Goal: Task Accomplishment & Management: Manage account settings

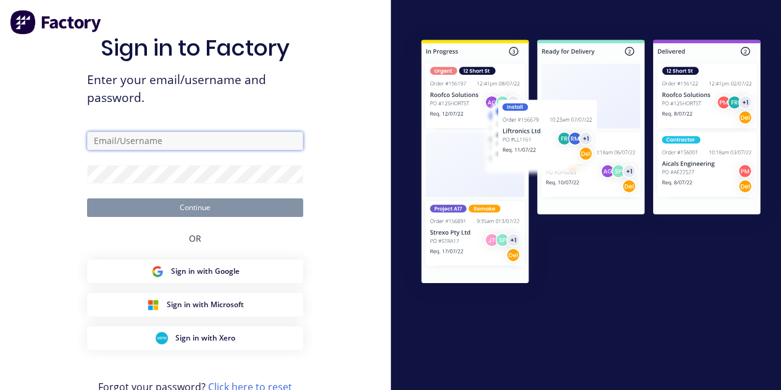
type input "[PERSON_NAME][EMAIL_ADDRESS][PERSON_NAME][DOMAIN_NAME]"
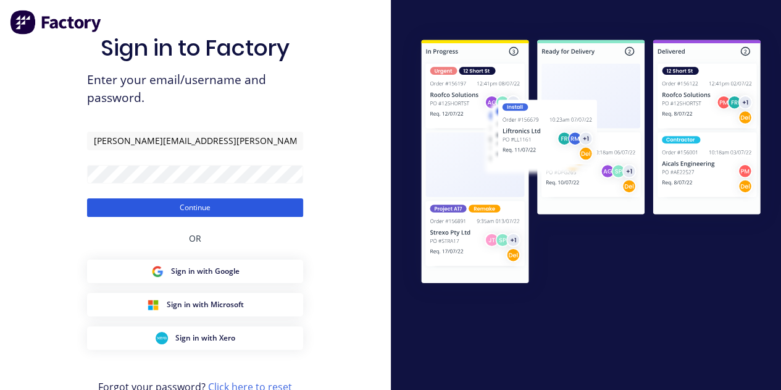
click at [195, 209] on button "Continue" at bounding box center [195, 207] width 216 height 19
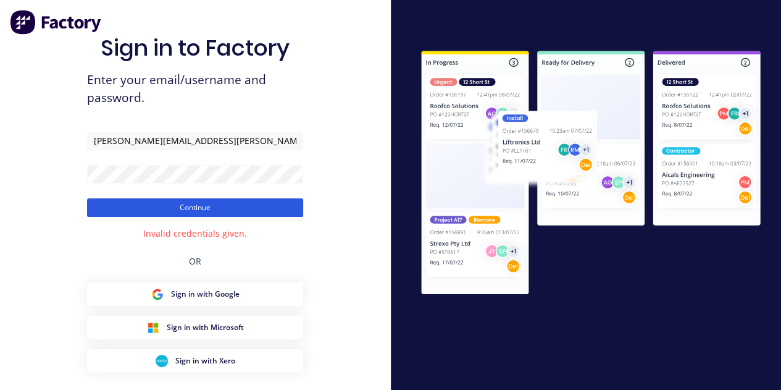
click at [216, 209] on button "Continue" at bounding box center [195, 207] width 216 height 19
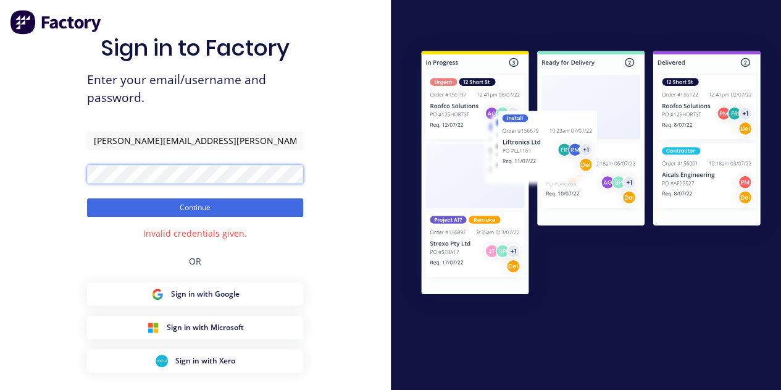
click at [4, 144] on div "Sign in to Factory Enter your email/username and password. Bryce.morsley@hushpa…" at bounding box center [195, 223] width 391 height 446
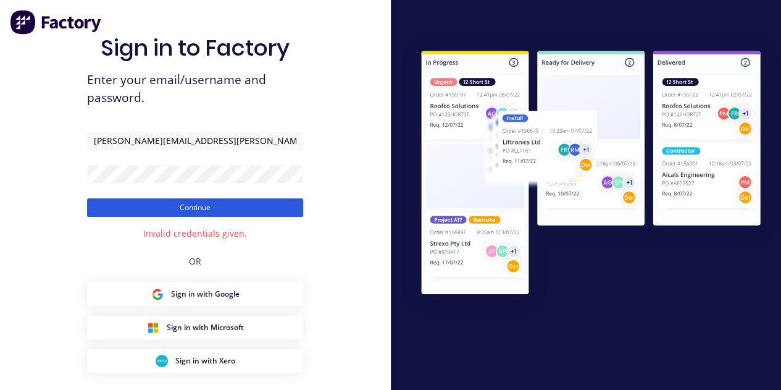
click at [218, 204] on button "Continue" at bounding box center [195, 207] width 216 height 19
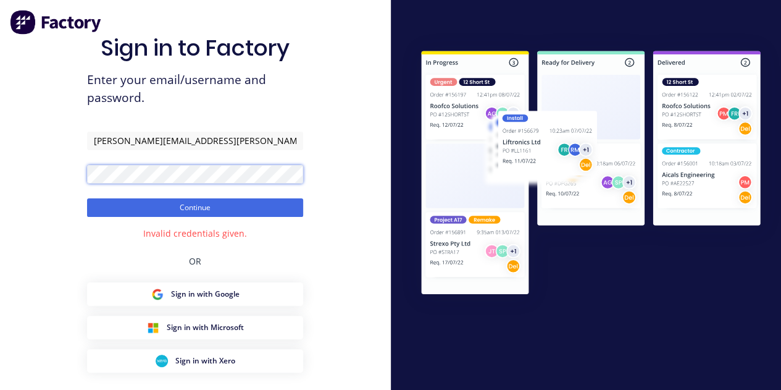
click at [0, 164] on div "Sign in to Factory Enter your email/username and password. Bryce.morsley@hushpa…" at bounding box center [195, 223] width 391 height 446
click at [87, 198] on button "Continue" at bounding box center [195, 207] width 216 height 19
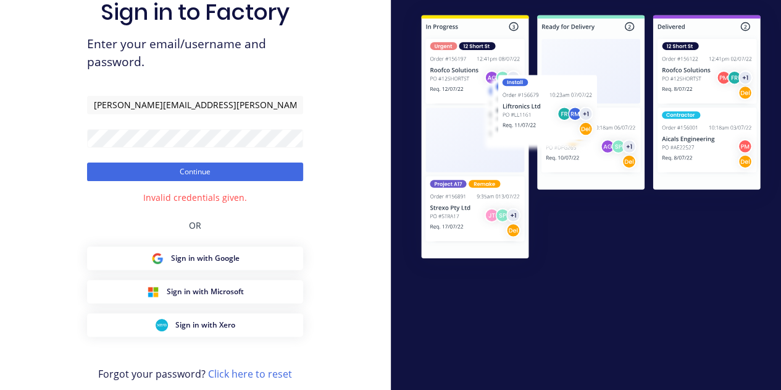
scroll to position [54, 0]
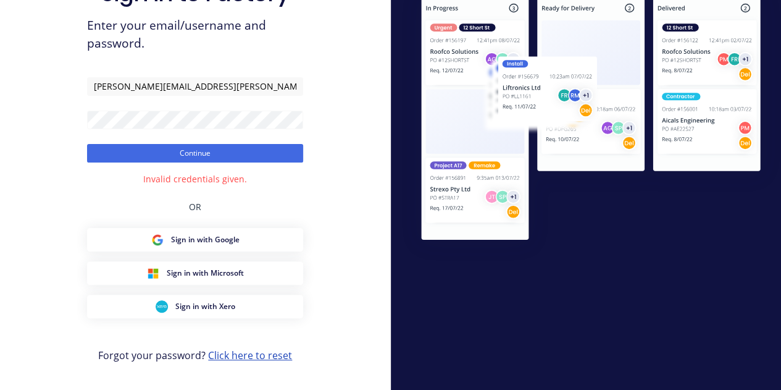
click at [249, 355] on link "Click here to reset" at bounding box center [250, 355] width 84 height 14
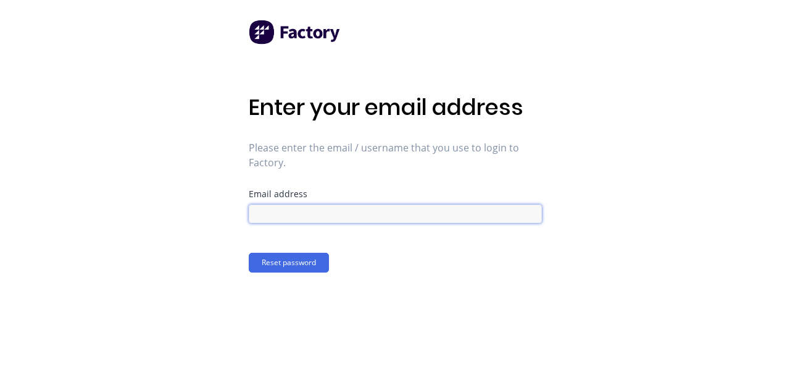
click at [319, 220] on input at bounding box center [395, 213] width 293 height 19
type input "Bryce.morsley@hushpak.com.au"
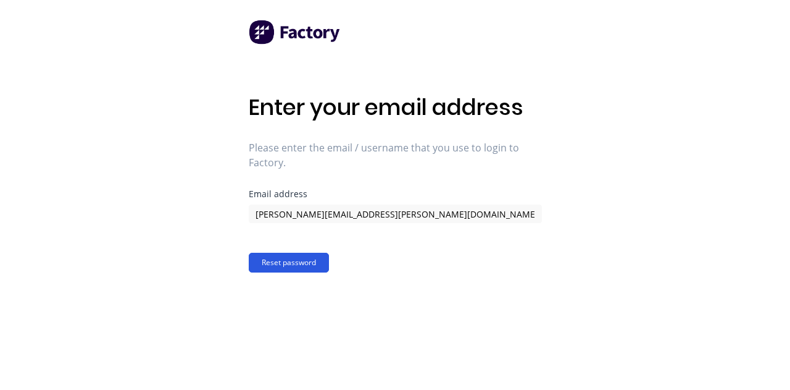
click at [288, 270] on button "Reset password" at bounding box center [289, 263] width 80 height 20
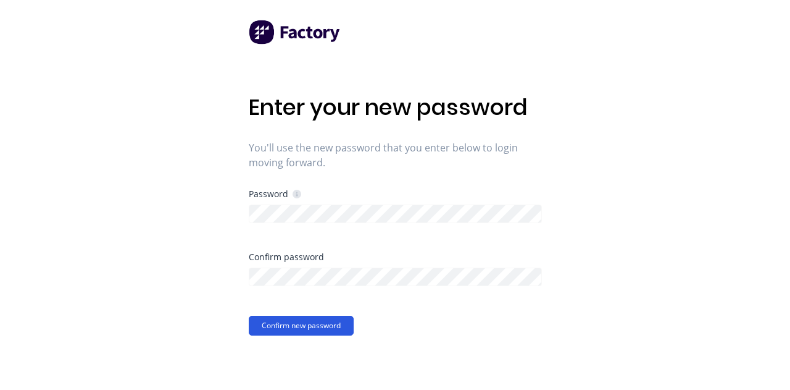
click at [257, 324] on button "Confirm new password" at bounding box center [301, 326] width 105 height 20
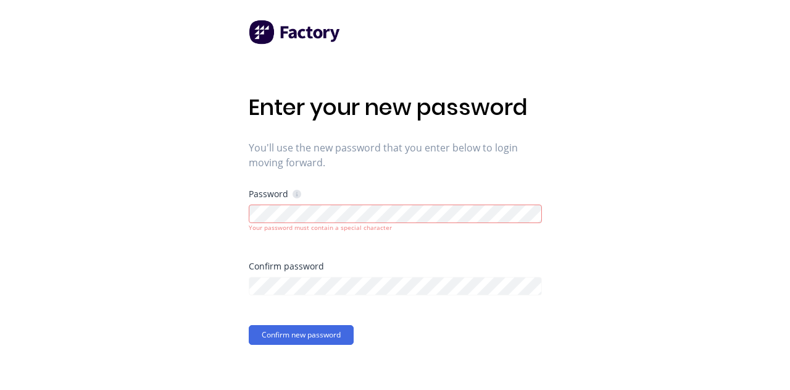
click at [345, 224] on div "Your password must contain a special character" at bounding box center [395, 227] width 293 height 9
click at [154, 222] on div "Enter your new password You'll use the new password that you enter below to log…" at bounding box center [395, 195] width 790 height 390
click at [251, 232] on div "Your password must contain a special character" at bounding box center [395, 227] width 293 height 9
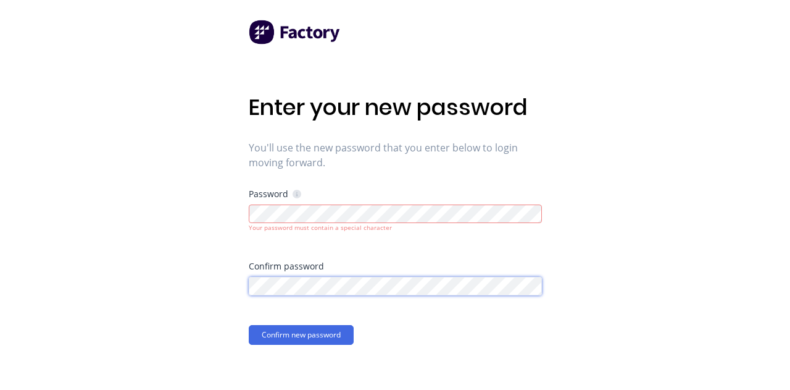
click at [206, 286] on div "Enter your new password You'll use the new password that you enter below to log…" at bounding box center [395, 195] width 790 height 390
click at [12, 275] on div "Enter your new password You'll use the new password that you enter below to log…" at bounding box center [395, 195] width 790 height 390
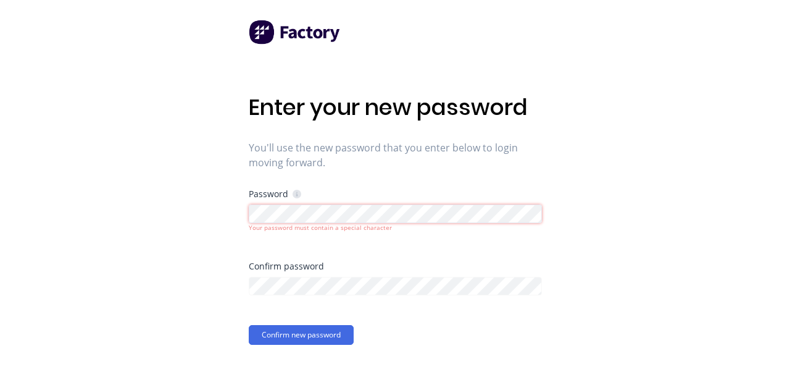
click at [217, 222] on div "Enter your new password You'll use the new password that you enter below to log…" at bounding box center [395, 195] width 790 height 390
click at [326, 331] on button "Confirm new password" at bounding box center [301, 335] width 105 height 20
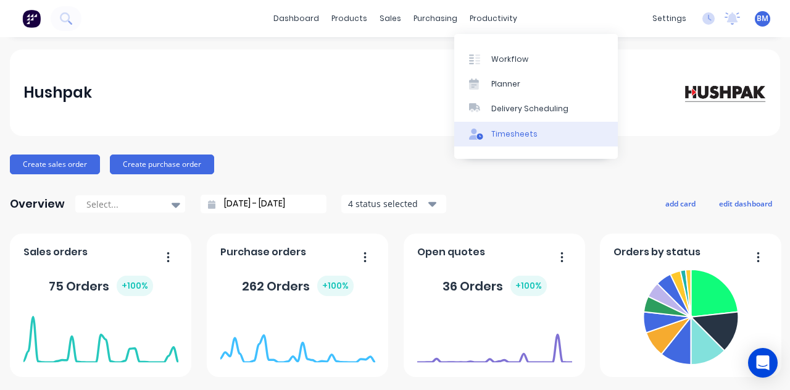
click at [508, 141] on link "Timesheets" at bounding box center [536, 134] width 164 height 25
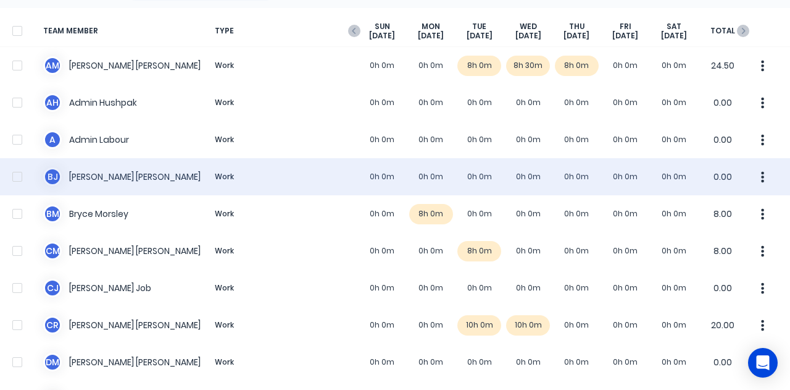
scroll to position [62, 0]
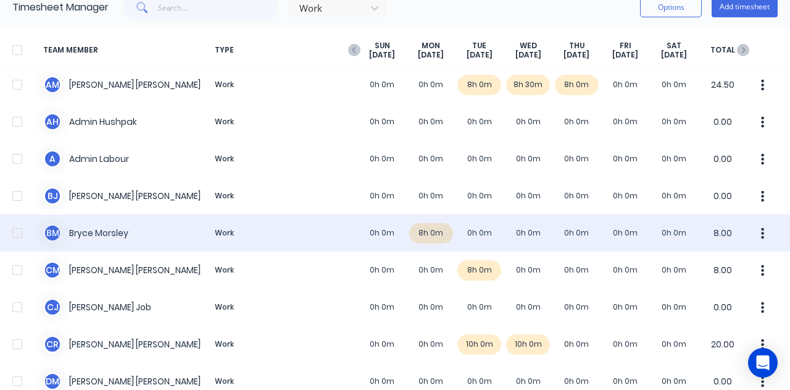
click at [468, 232] on div "B M [PERSON_NAME] Work 0h 0m 8h 0m 0h 0m 0h 0m 0h 0m 0h 0m 0h 0m 8.00" at bounding box center [395, 232] width 790 height 37
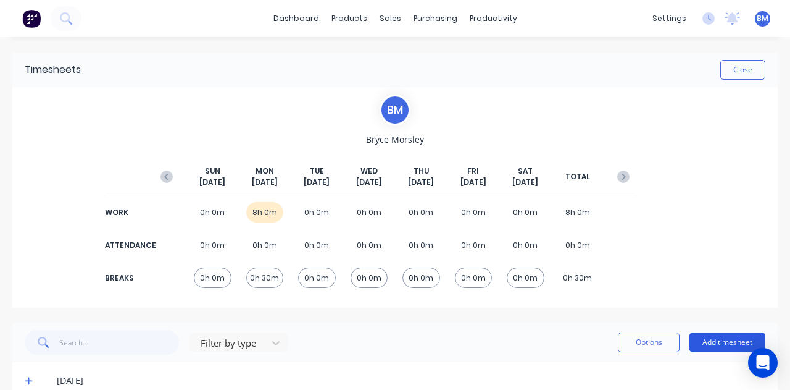
click at [710, 337] on button "Add timesheet" at bounding box center [728, 342] width 76 height 20
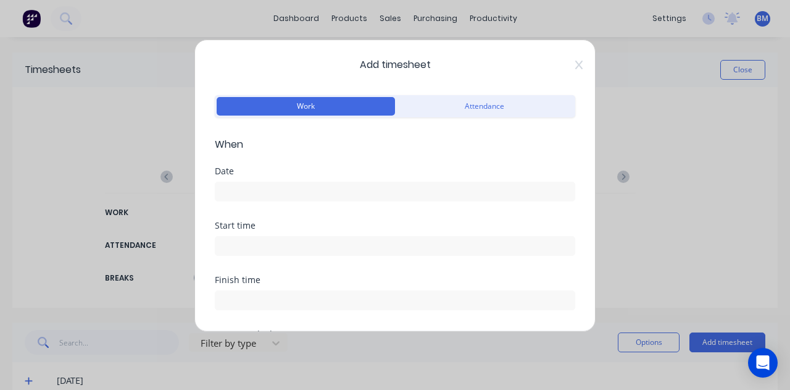
click at [247, 199] on input at bounding box center [394, 191] width 359 height 19
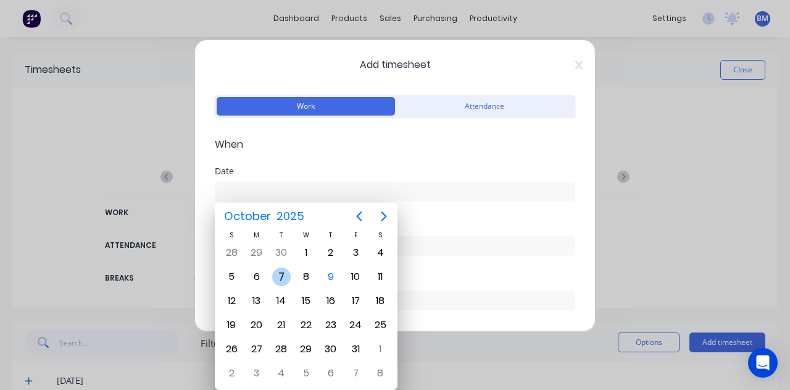
click at [275, 278] on div "7" at bounding box center [281, 276] width 19 height 19
type input "[DATE]"
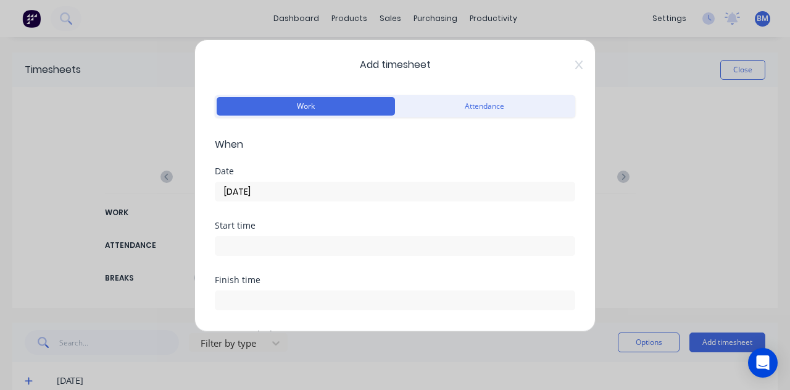
click at [274, 250] on input at bounding box center [394, 245] width 359 height 19
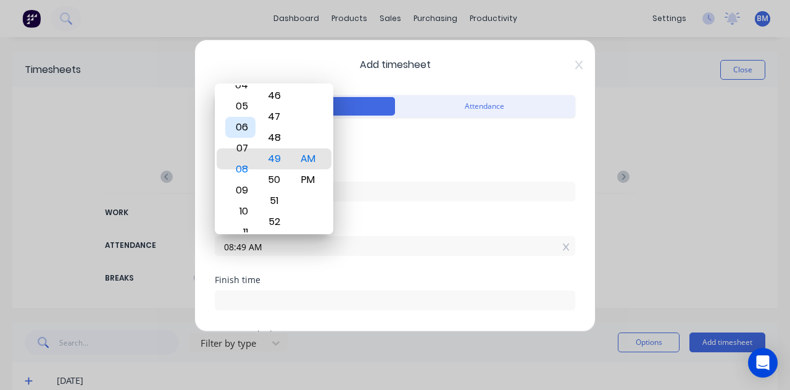
drag, startPoint x: 237, startPoint y: 118, endPoint x: 240, endPoint y: 146, distance: 28.6
click at [243, 138] on div "06" at bounding box center [240, 127] width 30 height 21
click at [240, 138] on div "05" at bounding box center [240, 137] width 30 height 21
type input "05:00 AM"
click at [278, 159] on div "00" at bounding box center [274, 158] width 30 height 21
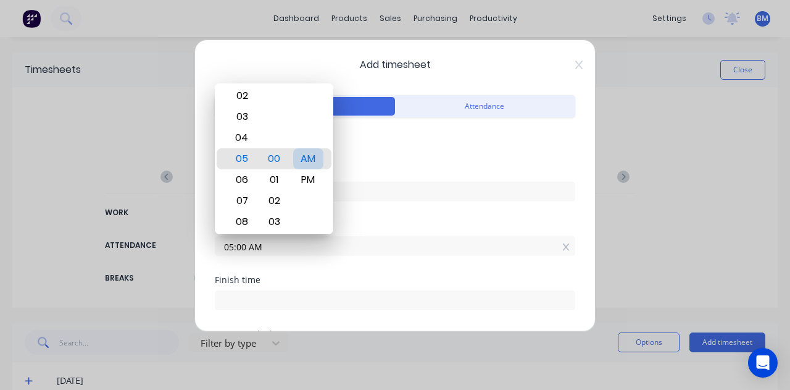
drag, startPoint x: 311, startPoint y: 161, endPoint x: 322, endPoint y: 161, distance: 11.1
click at [311, 161] on div "AM" at bounding box center [308, 158] width 30 height 21
click at [386, 148] on span "When" at bounding box center [395, 144] width 361 height 15
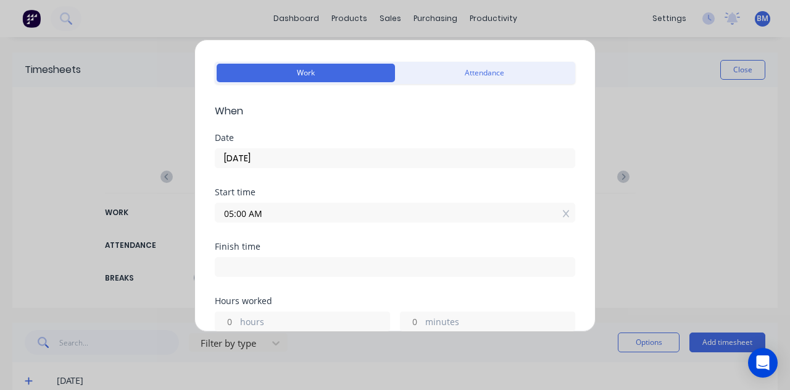
scroll to position [62, 0]
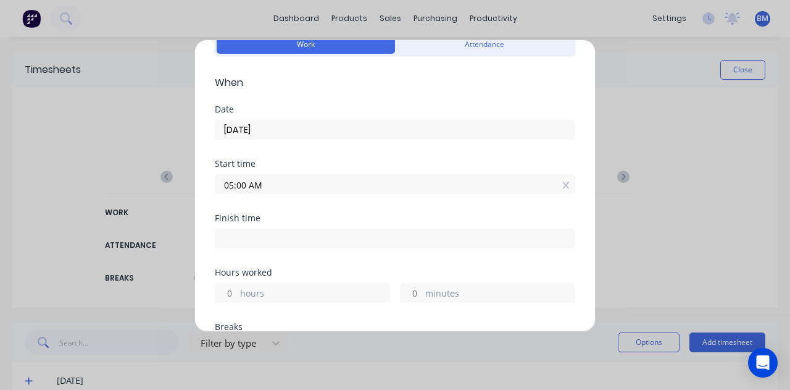
click at [264, 227] on div at bounding box center [395, 236] width 361 height 23
click at [266, 239] on input at bounding box center [394, 238] width 359 height 19
type input "08:49 AM"
type input "3"
type input "49"
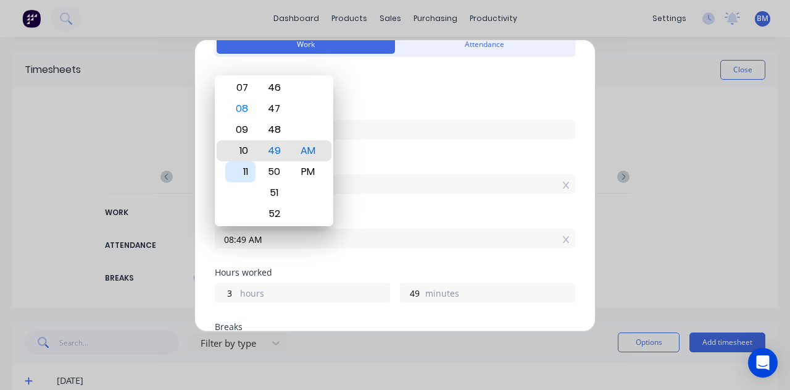
type input "10:49 AM"
type input "5"
type input "08:49 AM"
type input "3"
type input "07:49 AM"
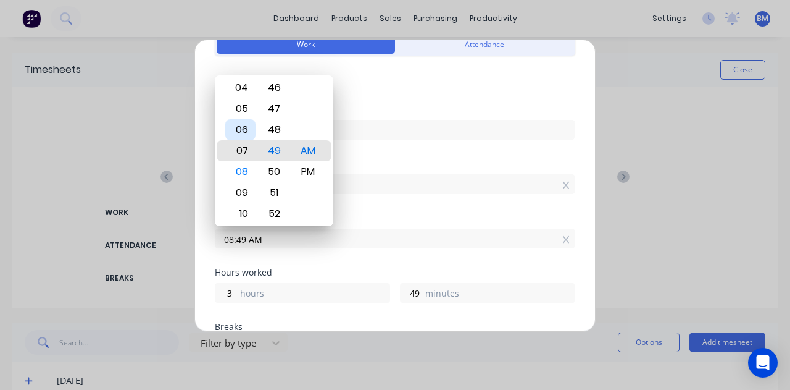
type input "2"
type input "05:49 AM"
type input "0"
click at [246, 113] on div "03" at bounding box center [240, 108] width 30 height 21
type input "03:49 AM"
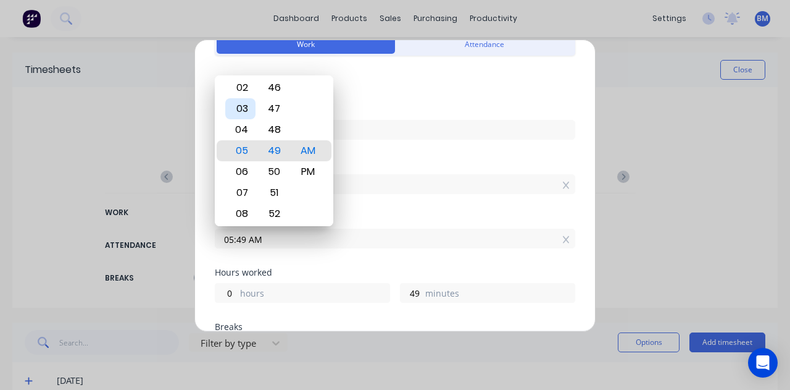
type input "22"
type input "03:46 AM"
type input "46"
type input "03:18 AM"
type input "18"
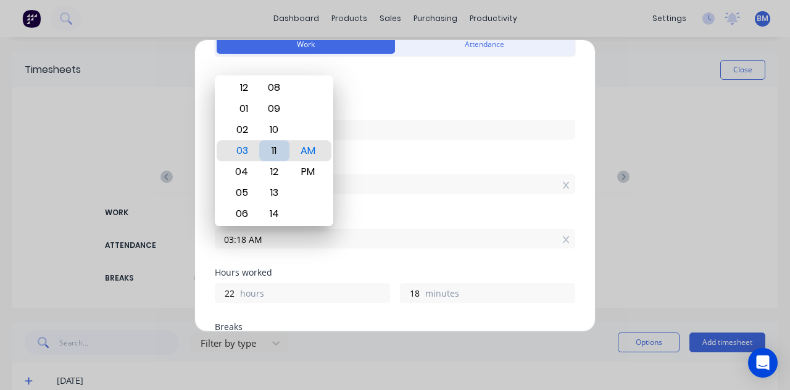
type input "03:11 AM"
type input "11"
drag, startPoint x: 317, startPoint y: 171, endPoint x: 282, endPoint y: 154, distance: 39.2
click at [317, 171] on div "PM" at bounding box center [308, 171] width 30 height 21
type input "03:11 PM"
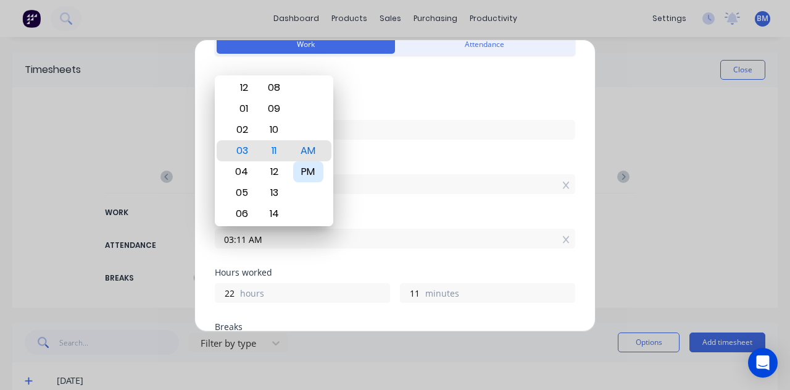
type input "10"
type input "03:04 PM"
type input "4"
type input "03:00 PM"
type input "0"
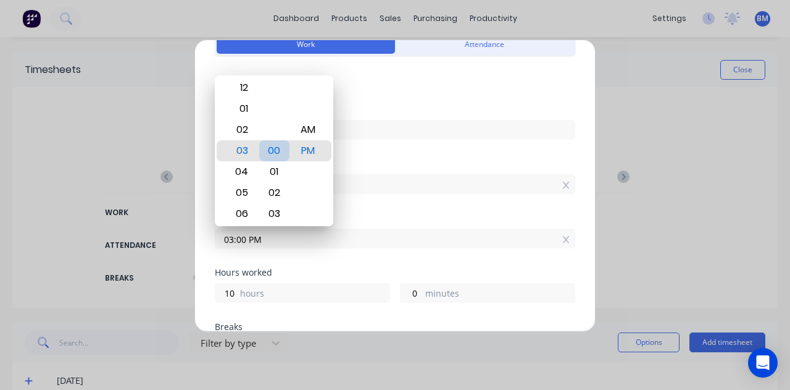
click at [275, 148] on div "00" at bounding box center [274, 150] width 30 height 21
click at [424, 138] on label "[DATE]" at bounding box center [395, 130] width 361 height 20
click at [424, 138] on input "[DATE]" at bounding box center [394, 129] width 359 height 19
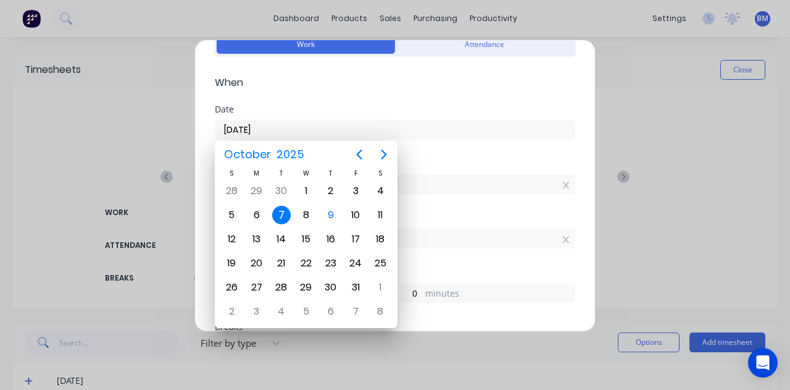
click at [463, 217] on div "Finish time" at bounding box center [395, 218] width 361 height 9
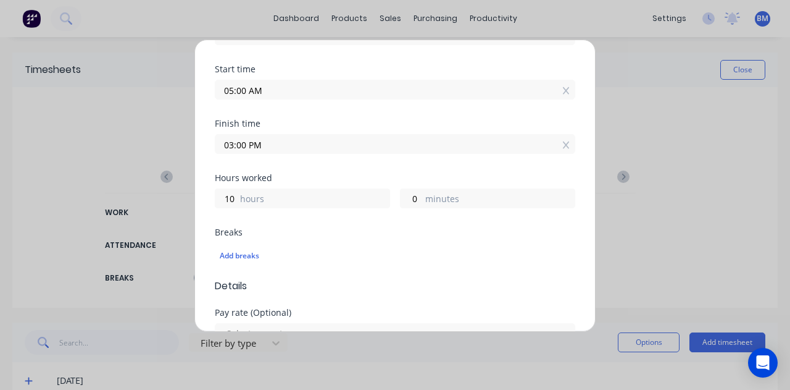
scroll to position [309, 0]
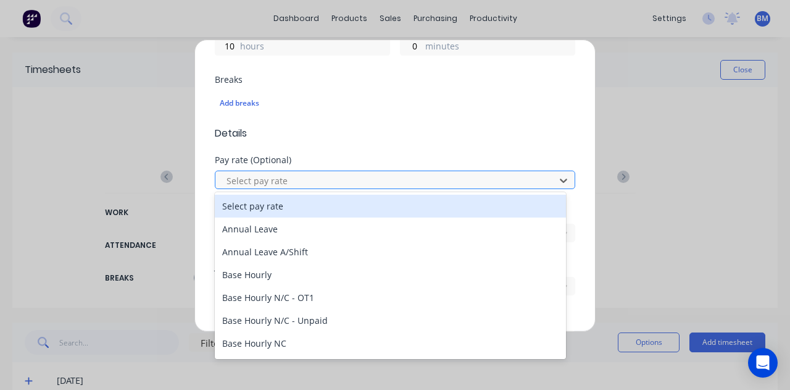
click at [354, 181] on div at bounding box center [387, 180] width 324 height 15
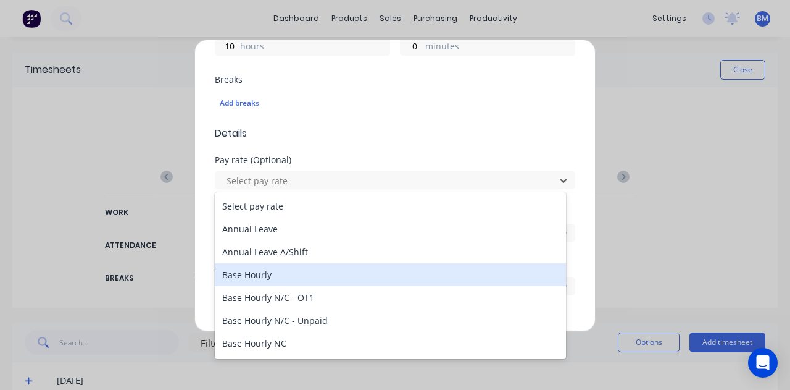
click at [319, 276] on div "Base Hourly" at bounding box center [390, 274] width 351 height 23
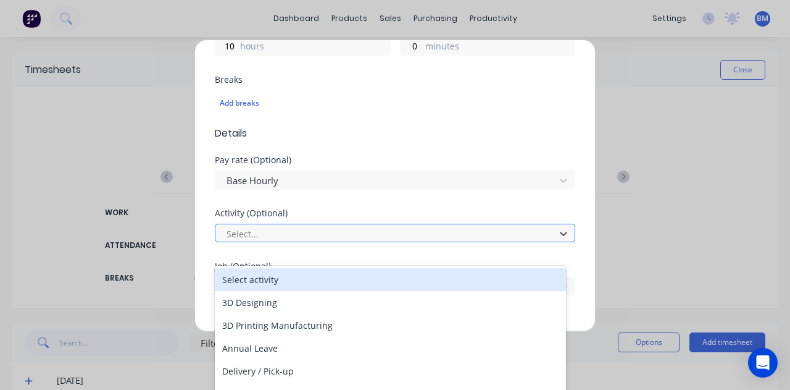
scroll to position [27, 0]
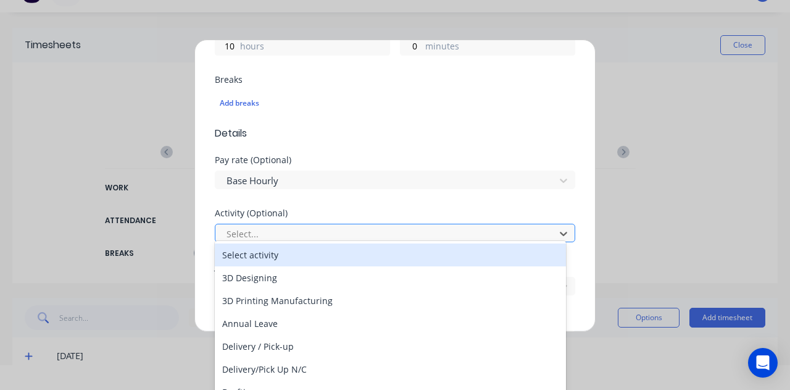
click at [306, 233] on div at bounding box center [387, 233] width 324 height 15
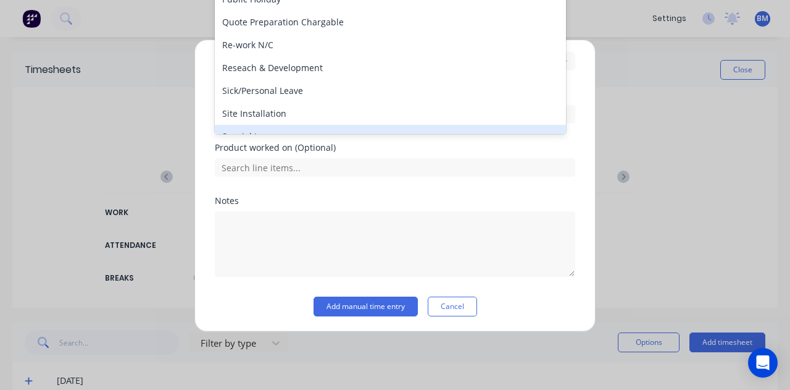
scroll to position [592, 0]
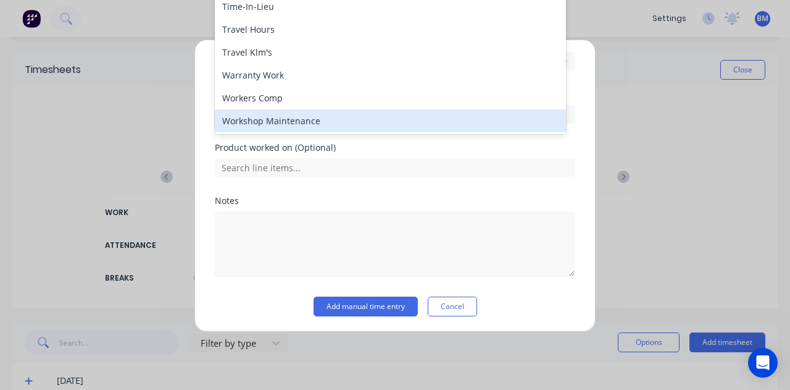
click at [298, 125] on div "Workshop Maintenance" at bounding box center [390, 120] width 351 height 23
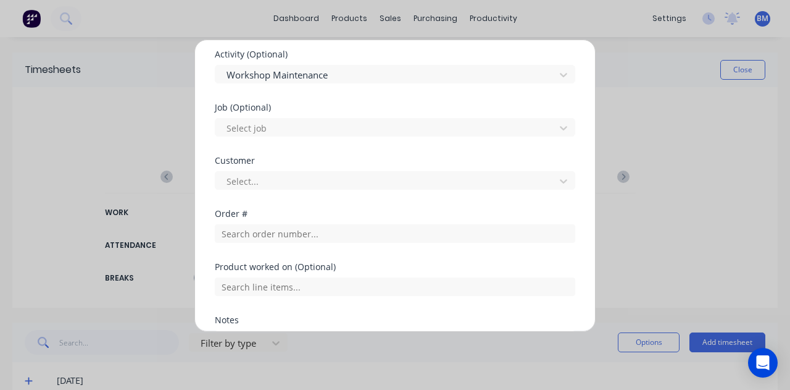
scroll to position [463, 0]
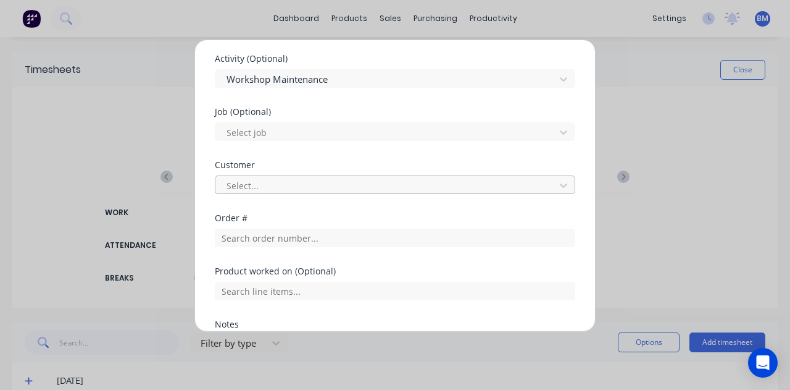
click at [286, 191] on div at bounding box center [387, 185] width 324 height 15
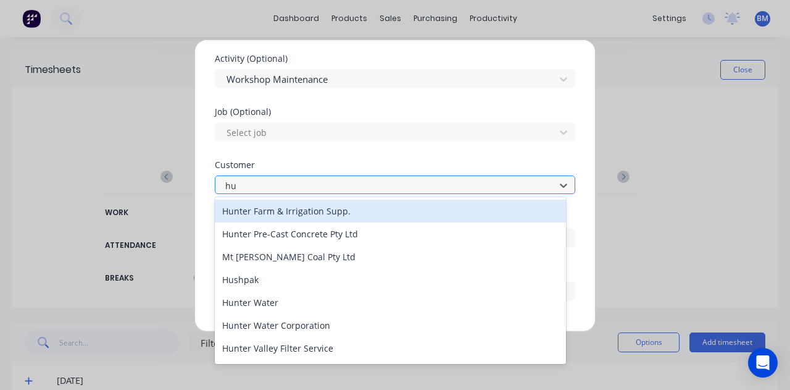
type input "hus"
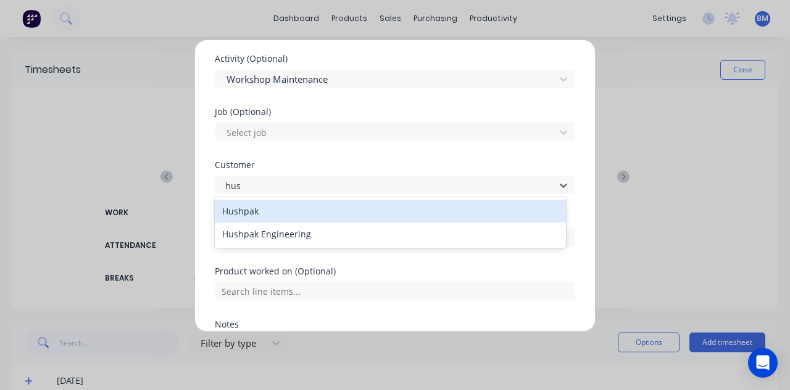
click at [253, 204] on div "Hushpak" at bounding box center [390, 210] width 351 height 23
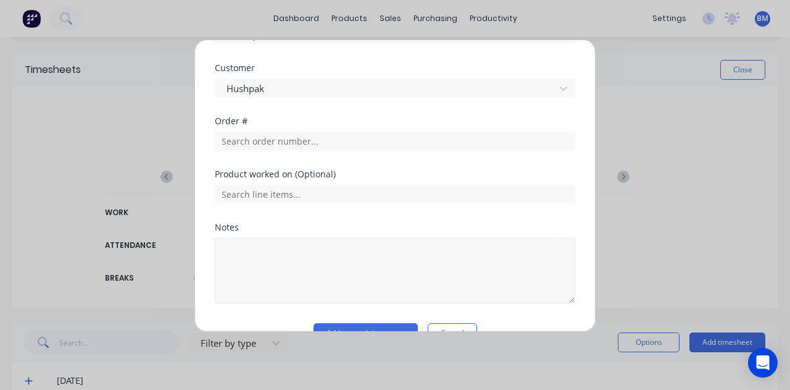
scroll to position [587, 0]
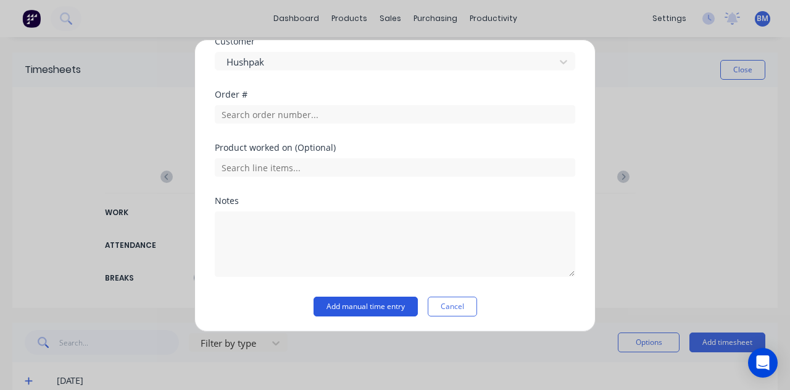
click at [356, 307] on button "Add manual time entry" at bounding box center [366, 306] width 104 height 20
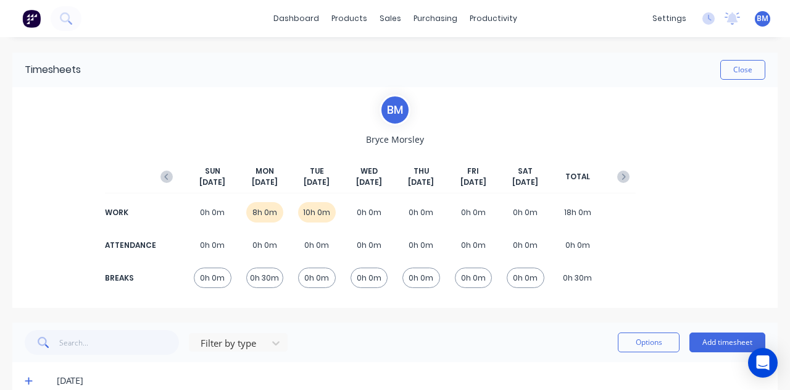
click at [253, 211] on div "8h 0m" at bounding box center [265, 212] width 38 height 20
click at [261, 213] on div "8h 0m" at bounding box center [265, 212] width 38 height 20
click at [646, 341] on button "Options" at bounding box center [649, 342] width 62 height 20
click at [251, 208] on div "8h 0m" at bounding box center [265, 212] width 38 height 20
click at [708, 337] on button "Add timesheet" at bounding box center [728, 342] width 76 height 20
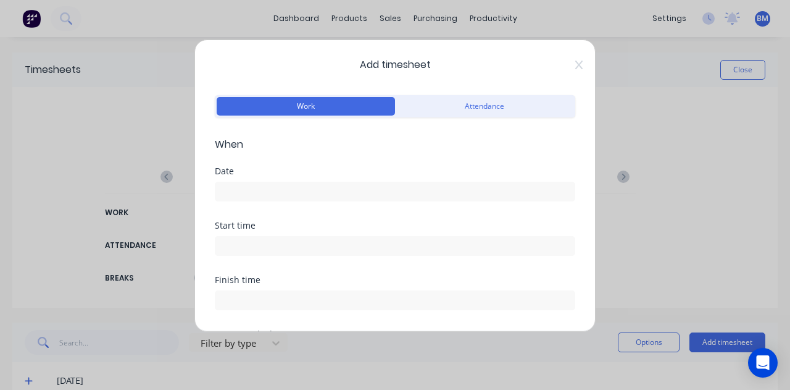
click at [256, 183] on input at bounding box center [394, 191] width 359 height 19
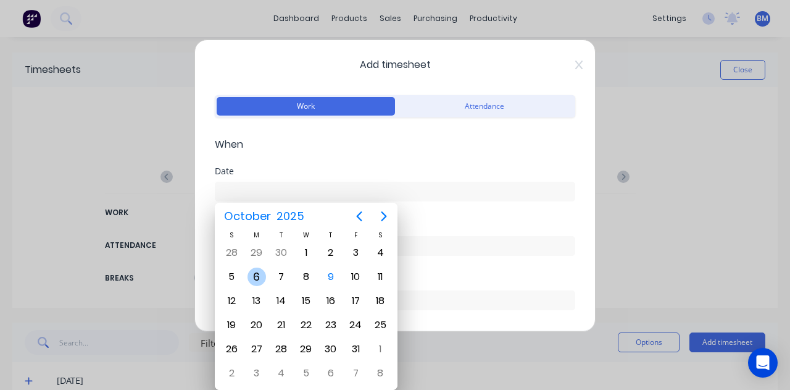
click at [254, 271] on div "6" at bounding box center [257, 276] width 19 height 19
type input "[DATE]"
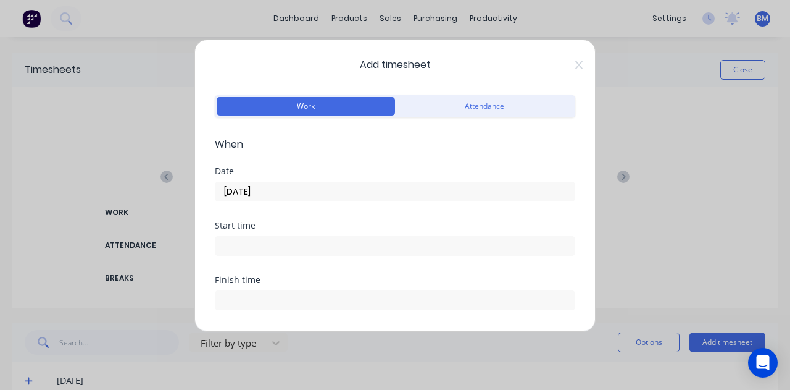
click at [259, 241] on input at bounding box center [394, 245] width 359 height 19
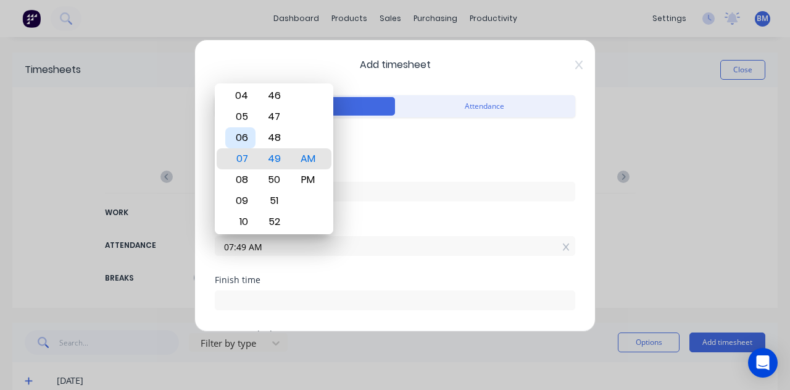
click at [240, 143] on div "06" at bounding box center [240, 137] width 30 height 21
type input "06:00 AM"
click at [280, 167] on div "00" at bounding box center [274, 158] width 30 height 21
click at [368, 172] on div "Date" at bounding box center [395, 171] width 361 height 9
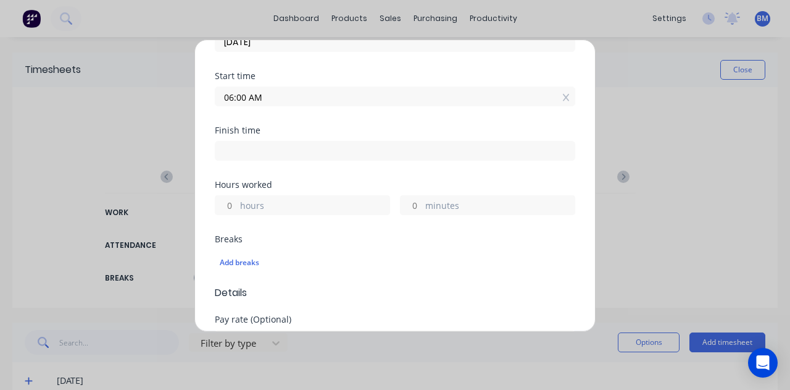
scroll to position [123, 0]
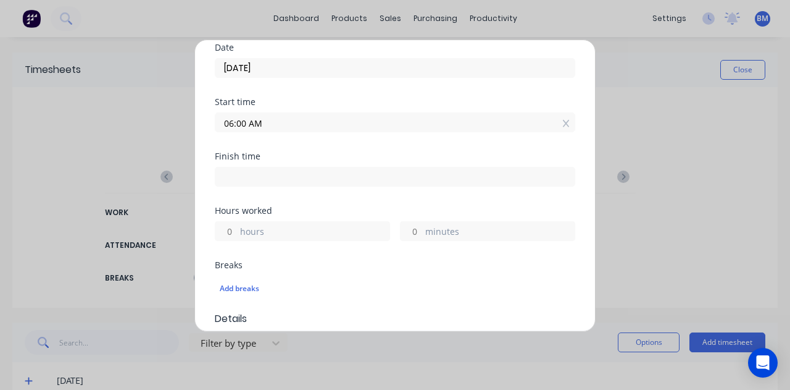
click at [277, 182] on input at bounding box center [394, 176] width 359 height 19
type input "08:50 AM"
type input "2"
type input "50"
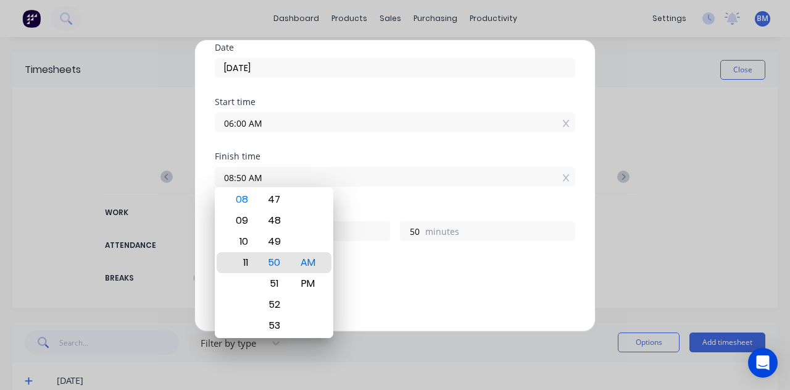
type input "11:50 AM"
type input "5"
click at [312, 275] on div "PM" at bounding box center [308, 283] width 30 height 21
type input "11:50 PM"
type input "17"
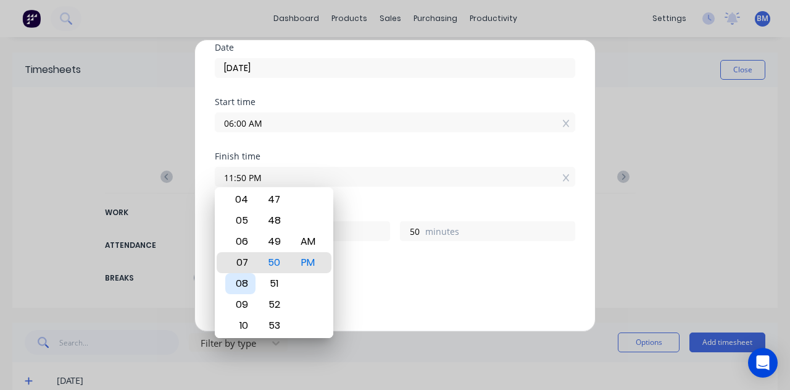
type input "07:50 PM"
type input "13"
type input "04:50 PM"
type input "10"
click at [248, 262] on div "04" at bounding box center [240, 262] width 30 height 21
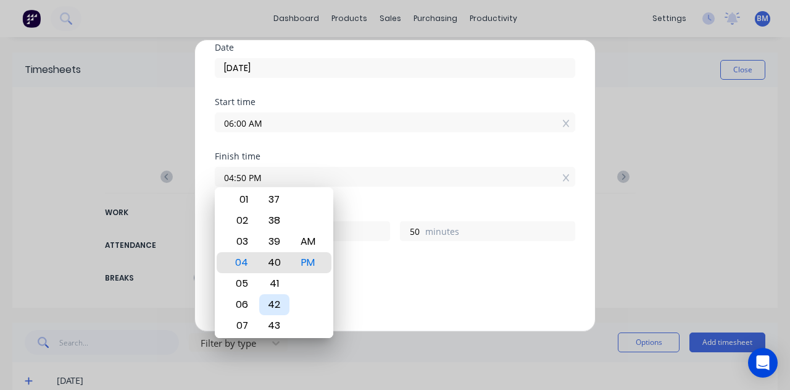
type input "04:39 PM"
type input "39"
type input "12:39 PM"
type input "6"
type input "12:34 PM"
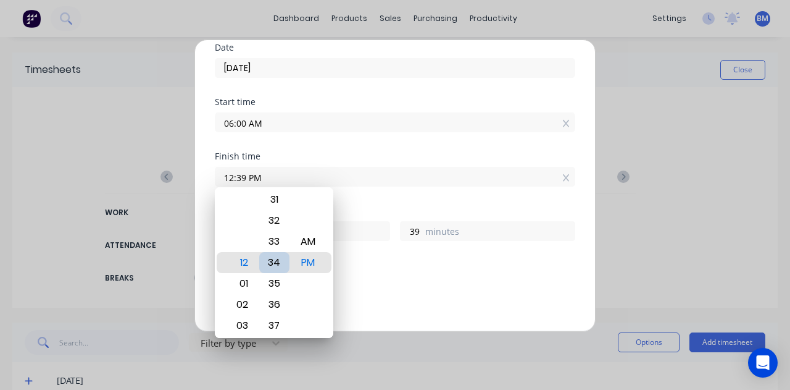
type input "34"
type input "06:34 PM"
type input "12"
type input "11:34 PM"
type input "17"
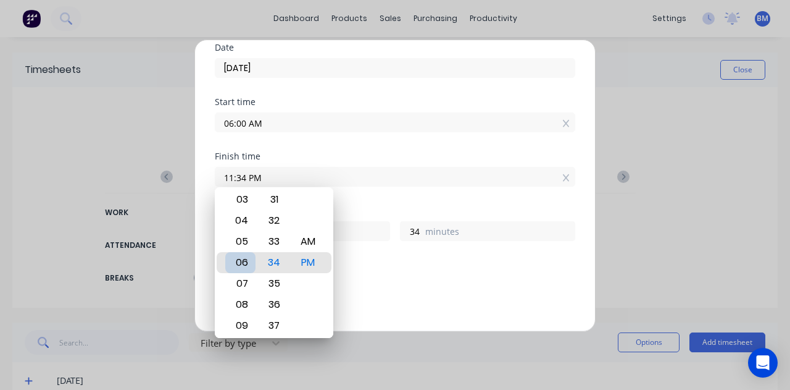
type input "06:34 PM"
type input "12"
click at [245, 222] on div "04" at bounding box center [240, 220] width 30 height 21
type input "04:34 PM"
type input "10"
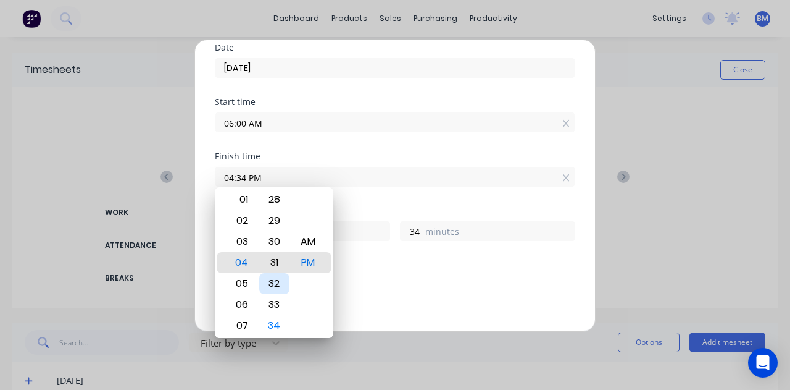
type input "04:31 PM"
type input "31"
type input "04:27 PM"
type input "27"
type input "04:16 PM"
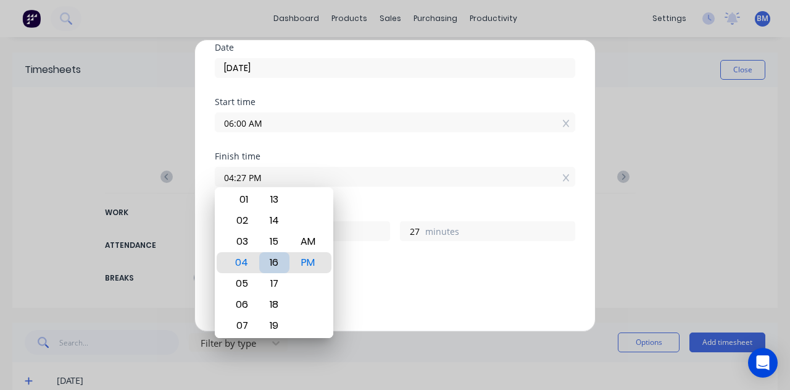
type input "16"
type input "04:04 PM"
type input "4"
type input "04:00 PM"
type input "0"
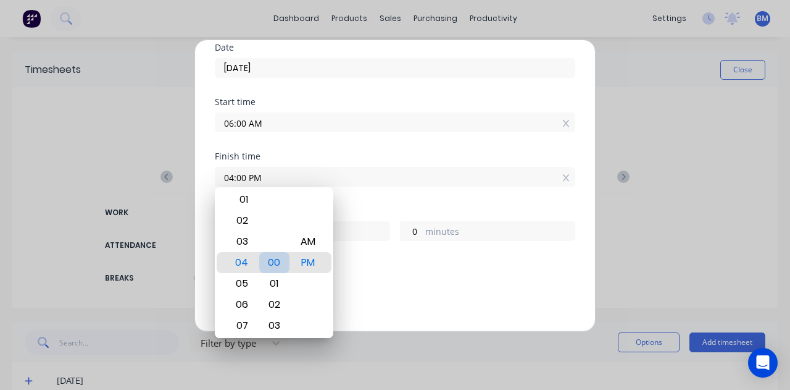
click at [273, 256] on div "00" at bounding box center [274, 262] width 30 height 21
click at [318, 257] on div "PM" at bounding box center [308, 262] width 30 height 21
click at [398, 267] on div "Breaks Add breaks" at bounding box center [395, 281] width 361 height 41
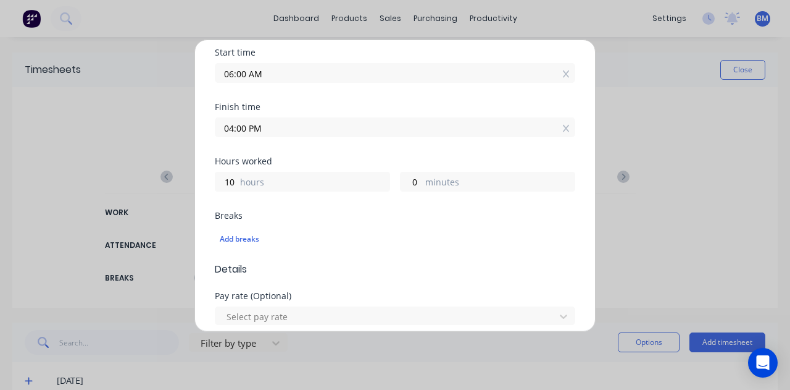
scroll to position [247, 0]
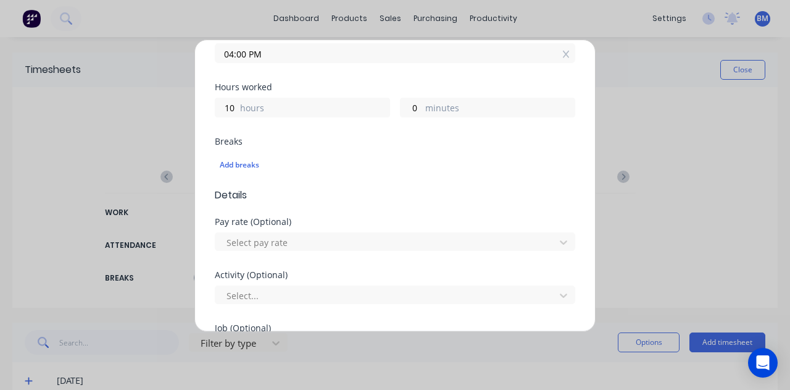
click at [332, 229] on div "Select pay rate" at bounding box center [395, 240] width 361 height 22
click at [328, 243] on div at bounding box center [387, 242] width 324 height 15
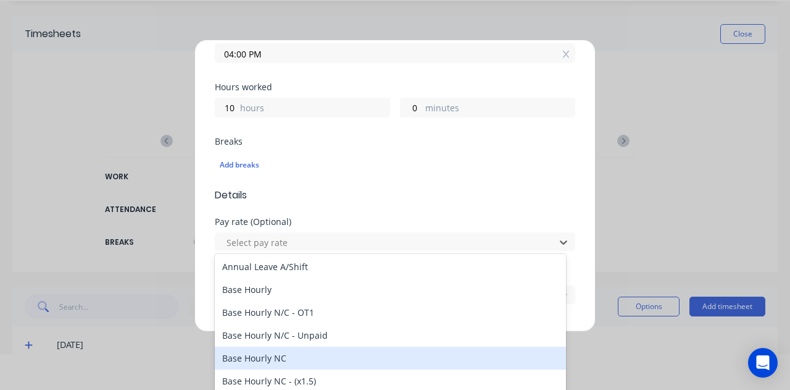
scroll to position [0, 0]
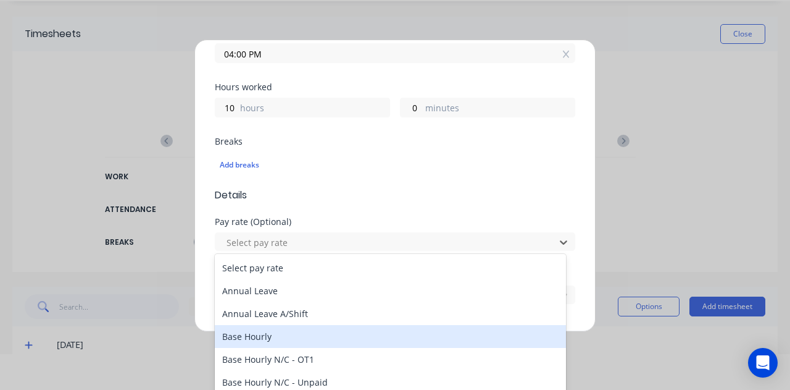
click at [278, 343] on div "Base Hourly" at bounding box center [390, 336] width 351 height 23
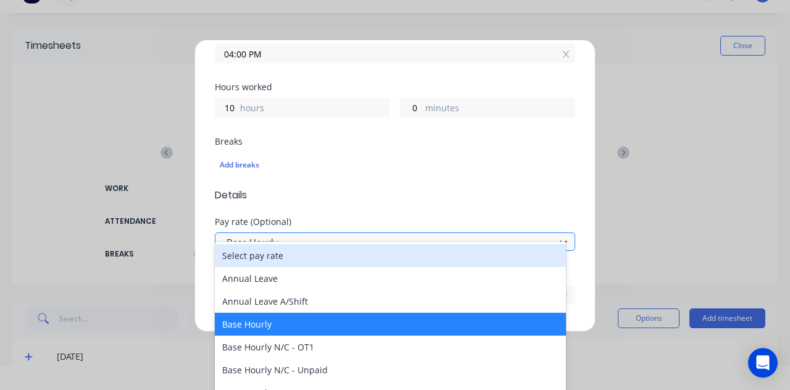
click at [300, 241] on div at bounding box center [387, 242] width 324 height 15
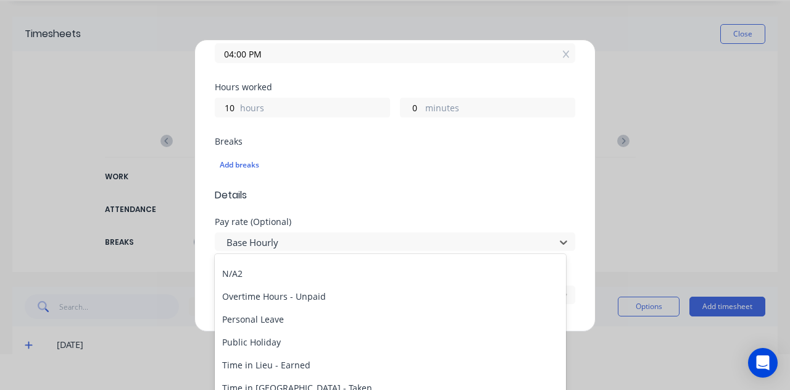
scroll to position [1414, 0]
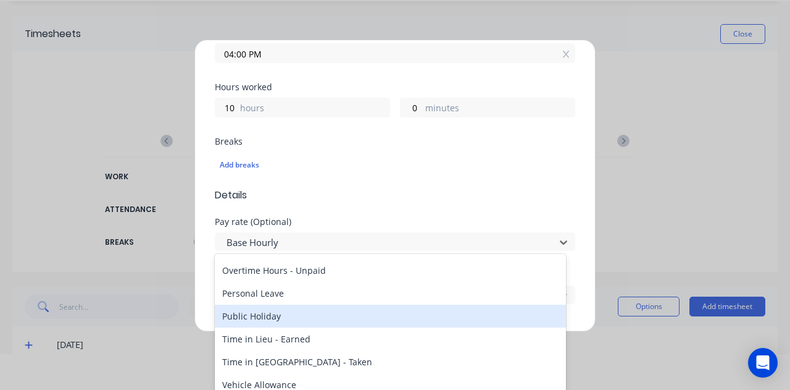
click at [296, 311] on div "Public Holiday" at bounding box center [390, 315] width 351 height 23
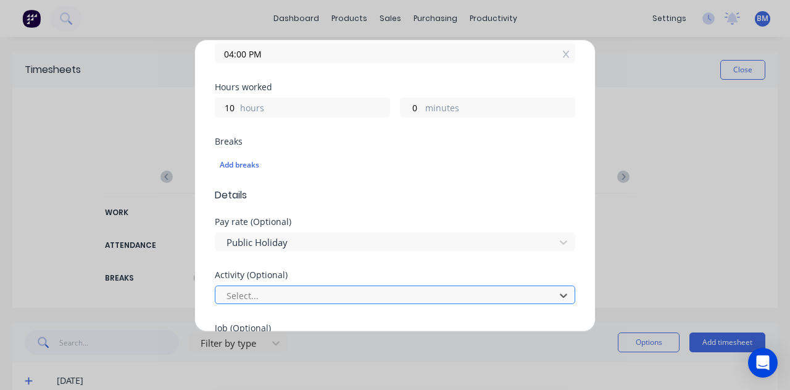
scroll to position [84, 0]
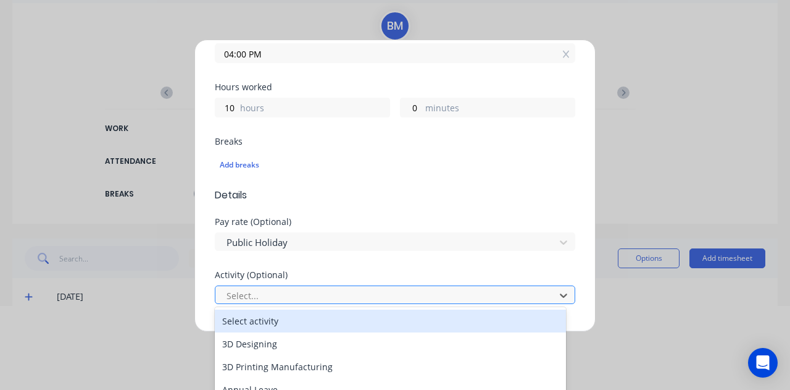
click at [273, 291] on div at bounding box center [387, 295] width 324 height 15
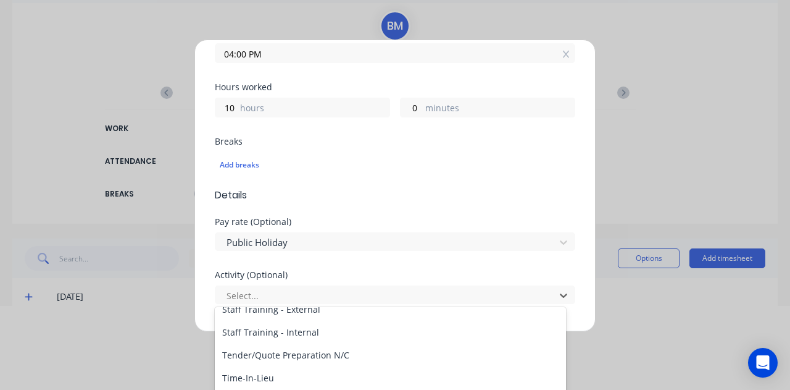
scroll to position [592, 0]
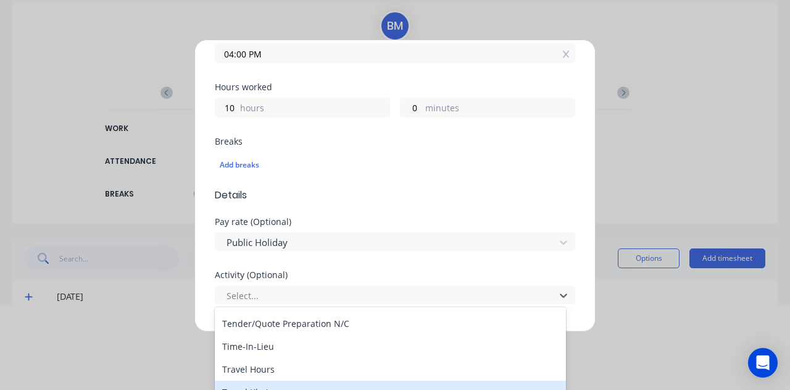
click at [256, 387] on div "Travel Klm's" at bounding box center [390, 391] width 351 height 23
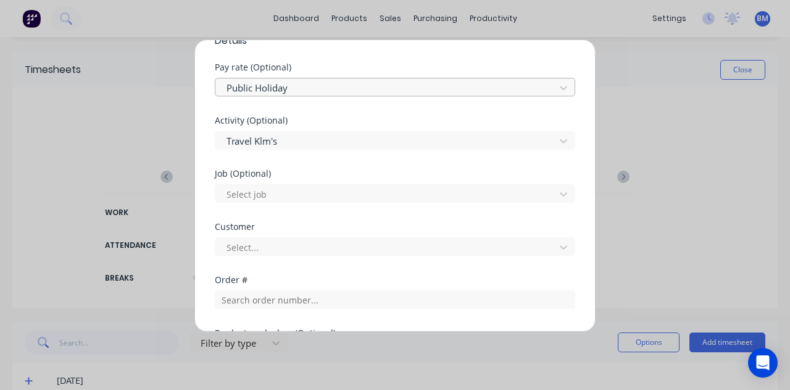
scroll to position [401, 0]
click at [282, 140] on div at bounding box center [387, 140] width 324 height 15
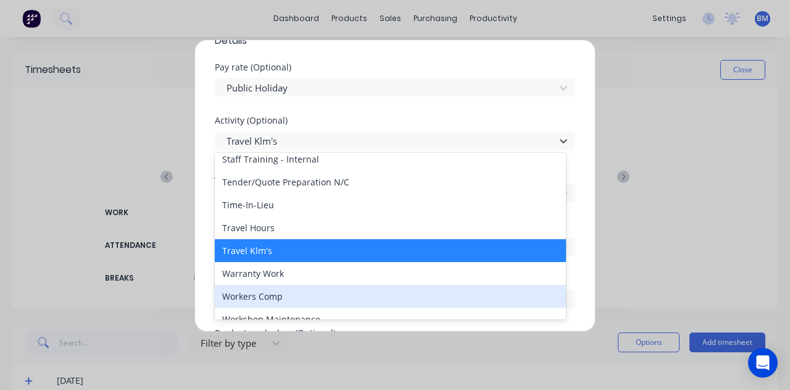
scroll to position [592, 0]
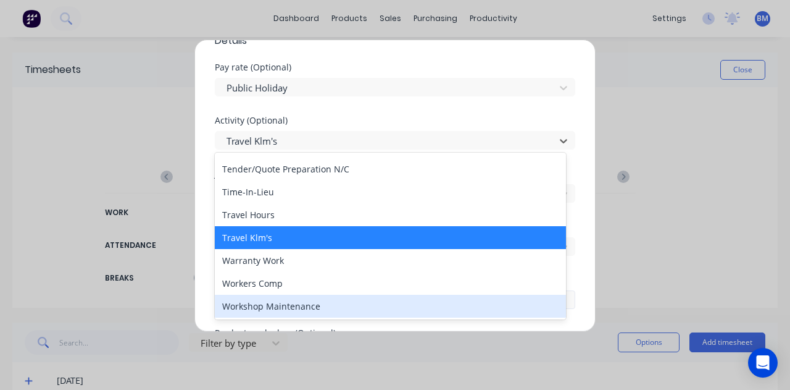
click at [274, 300] on div "Workshop Maintenance" at bounding box center [390, 306] width 351 height 23
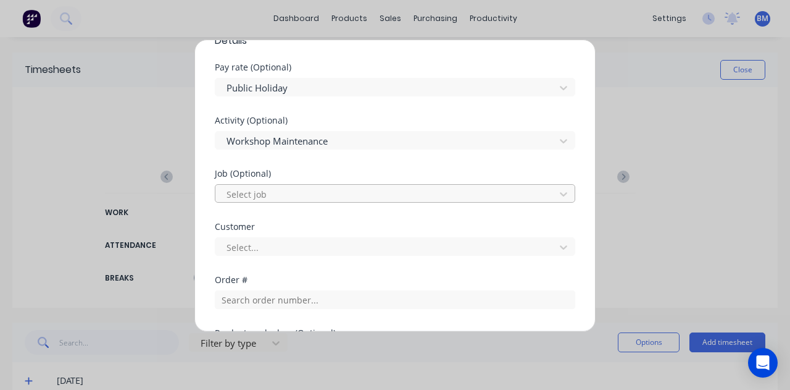
click at [279, 188] on div at bounding box center [387, 193] width 324 height 15
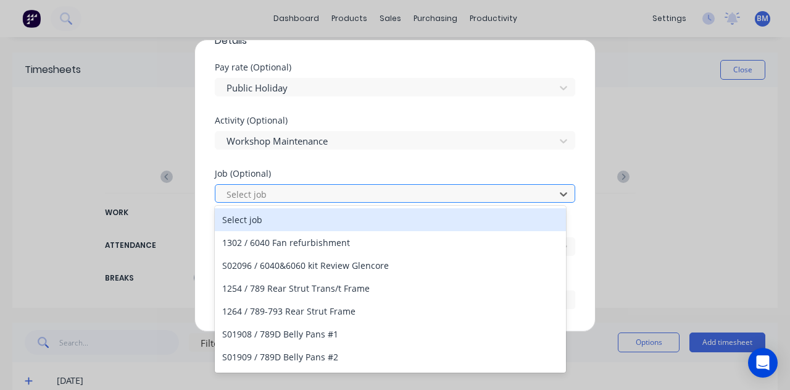
click at [279, 191] on div at bounding box center [387, 193] width 324 height 15
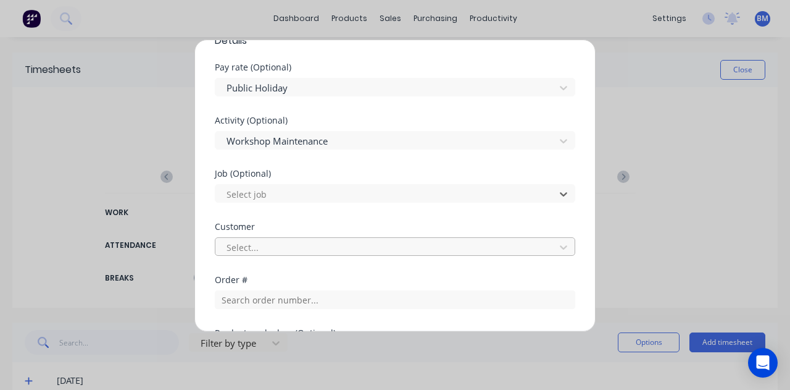
click at [275, 245] on div at bounding box center [387, 247] width 324 height 15
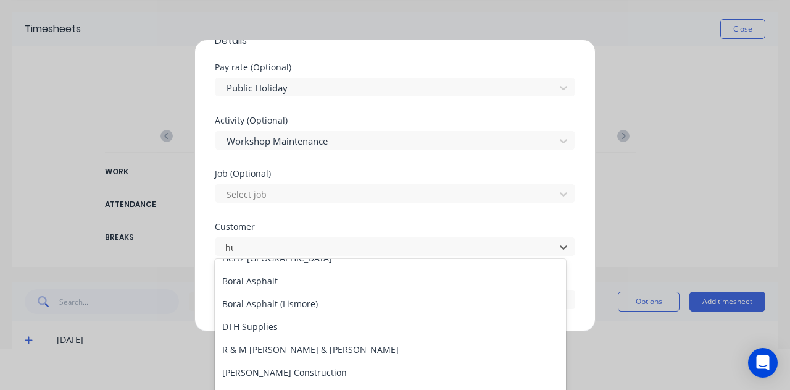
scroll to position [135, 0]
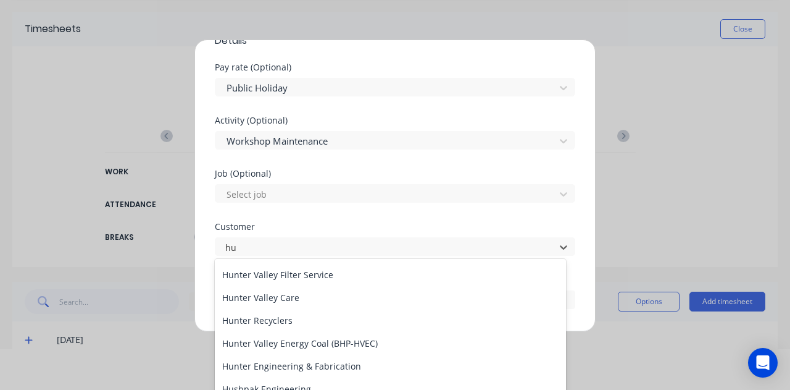
type input "hus"
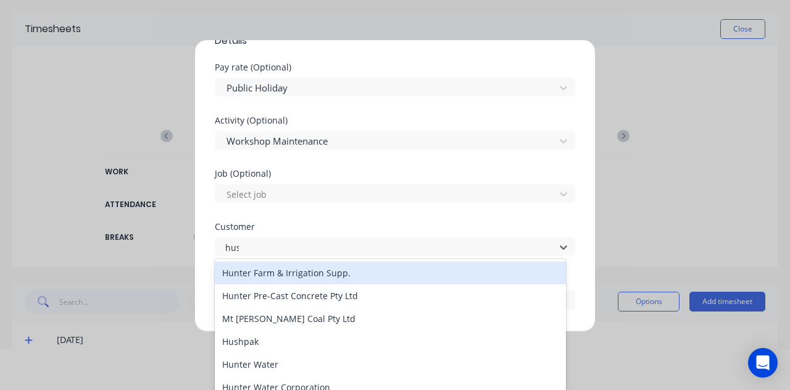
scroll to position [0, 0]
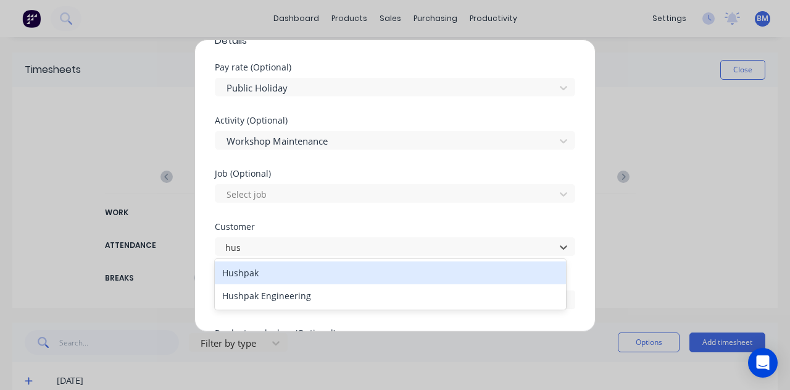
click at [261, 276] on div "Hushpak" at bounding box center [390, 272] width 351 height 23
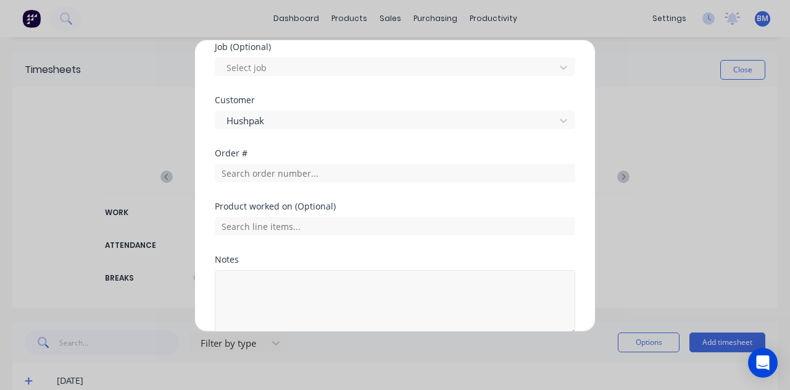
scroll to position [587, 0]
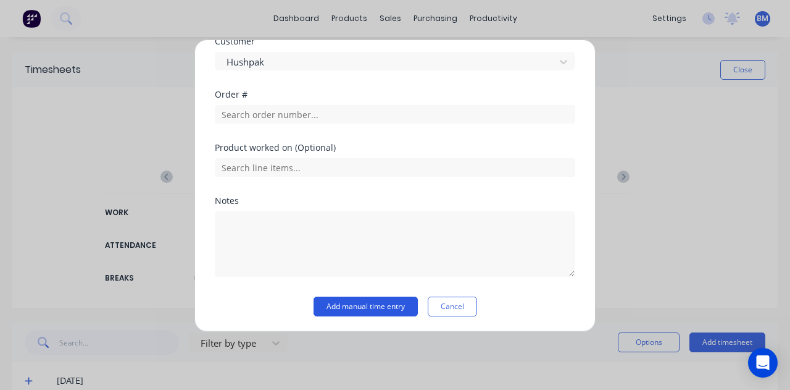
click at [359, 306] on button "Add manual time entry" at bounding box center [366, 306] width 104 height 20
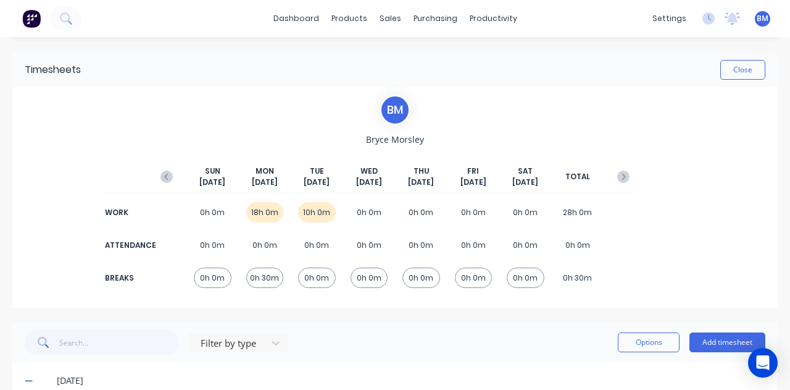
click at [373, 215] on div "0h 0m" at bounding box center [370, 212] width 38 height 20
click at [725, 343] on button "Add timesheet" at bounding box center [728, 342] width 76 height 20
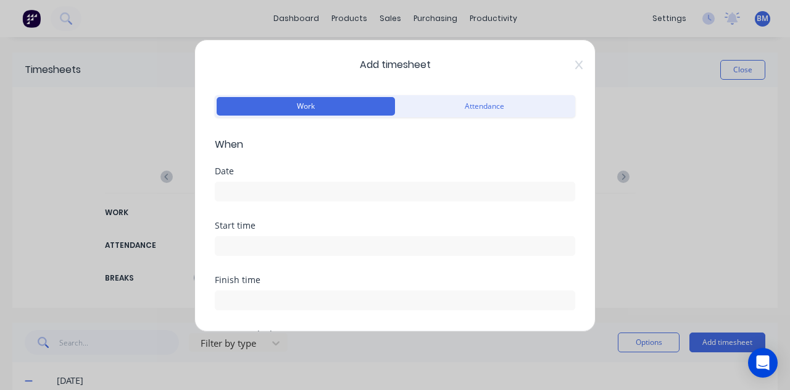
click at [272, 187] on input at bounding box center [394, 191] width 359 height 19
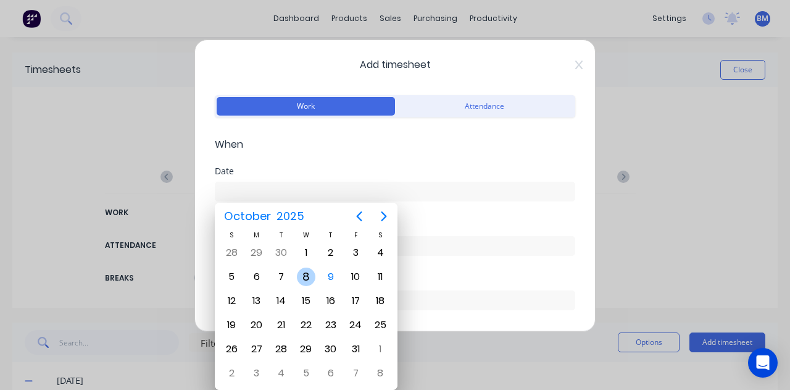
click at [306, 274] on div "8" at bounding box center [306, 276] width 19 height 19
type input "[DATE]"
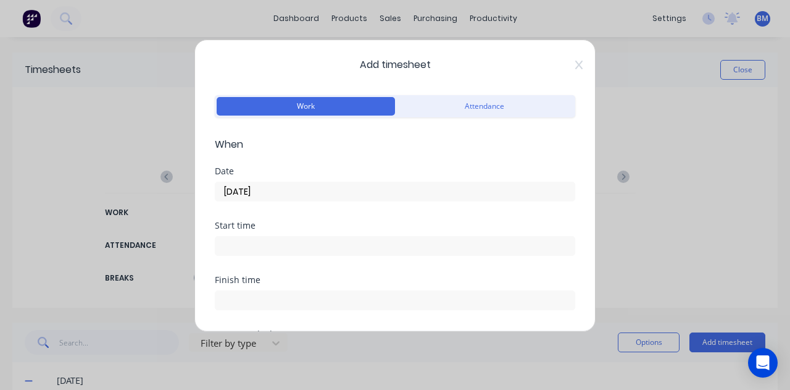
click at [283, 247] on input at bounding box center [394, 245] width 359 height 19
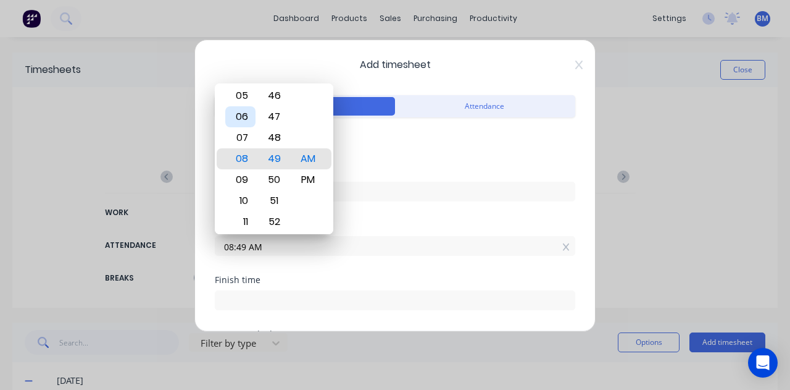
click at [248, 116] on div "06" at bounding box center [240, 116] width 30 height 21
type input "06:00 AM"
click at [276, 159] on div "00" at bounding box center [274, 158] width 30 height 21
click at [354, 171] on div "Date" at bounding box center [395, 171] width 361 height 9
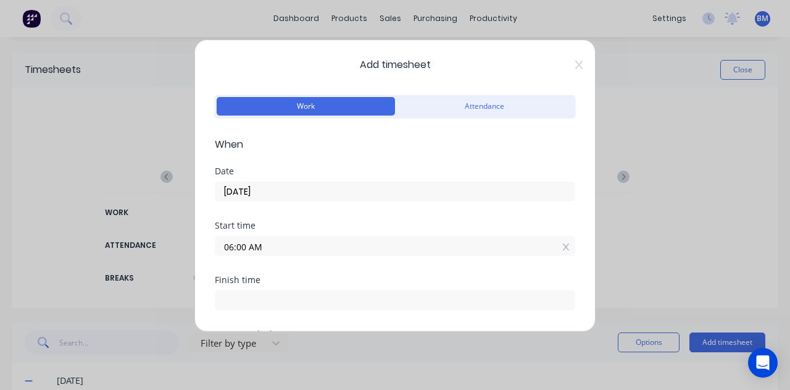
scroll to position [62, 0]
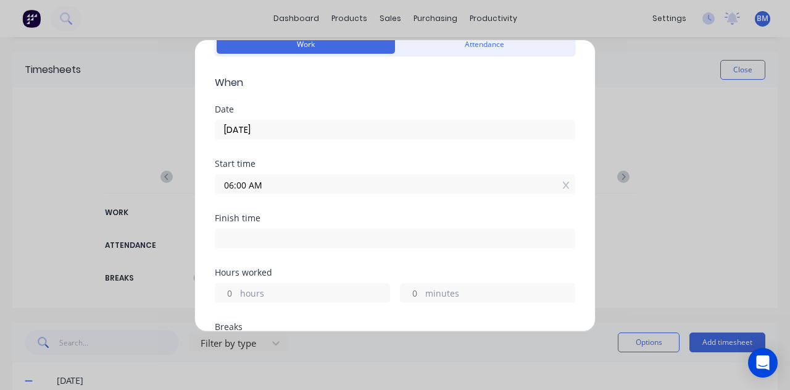
click at [264, 230] on input at bounding box center [394, 238] width 359 height 19
type input "08:51 AM"
type input "2"
type input "51"
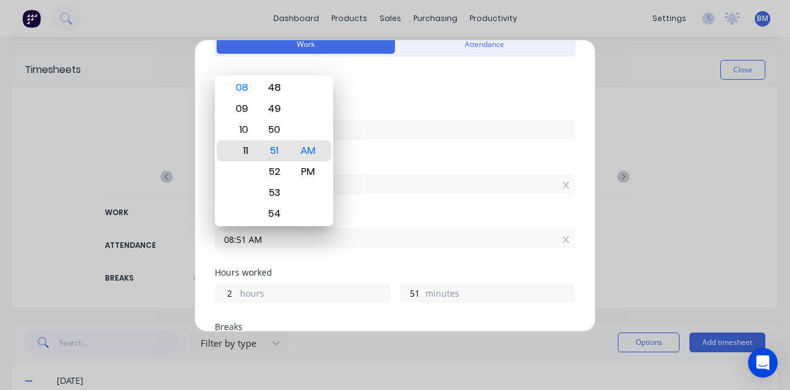
type input "11:51 AM"
type input "5"
click at [307, 165] on div "PM" at bounding box center [308, 171] width 30 height 21
type input "11:51 PM"
type input "17"
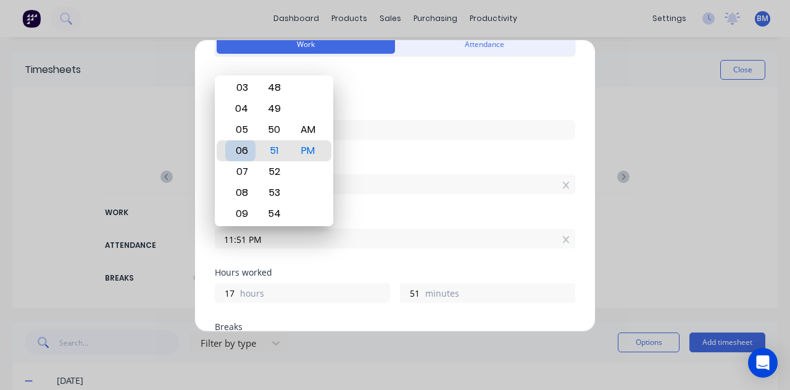
type input "06:51 PM"
type input "12"
type input "02:51 PM"
type input "8"
click at [249, 135] on div "01" at bounding box center [240, 129] width 30 height 21
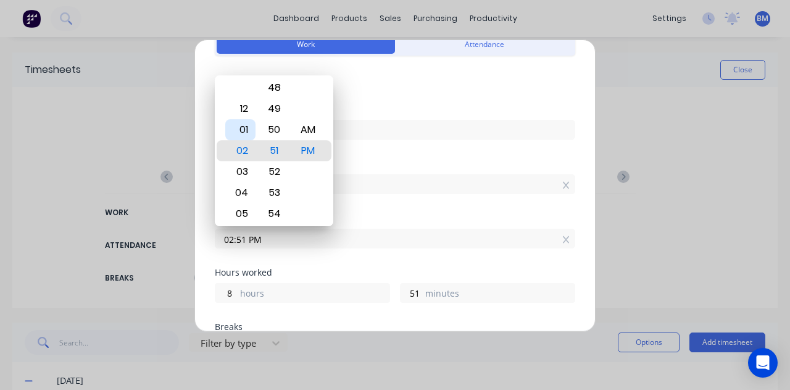
type input "01:51 PM"
type input "7"
type input "01:47 PM"
type input "47"
type input "01:45 PM"
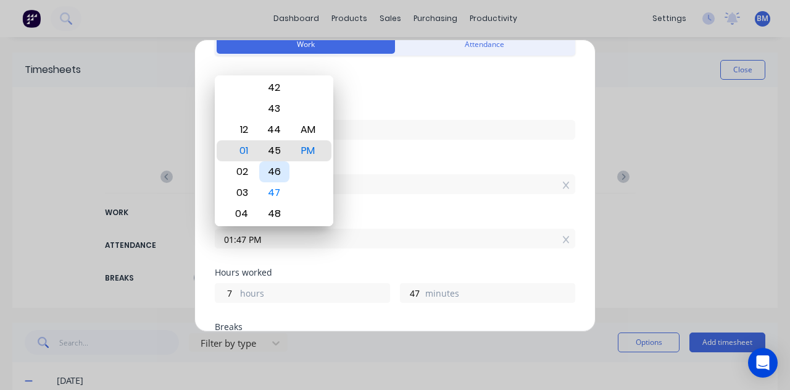
type input "45"
type input "01:41 PM"
type input "41"
type input "01:32 PM"
type input "32"
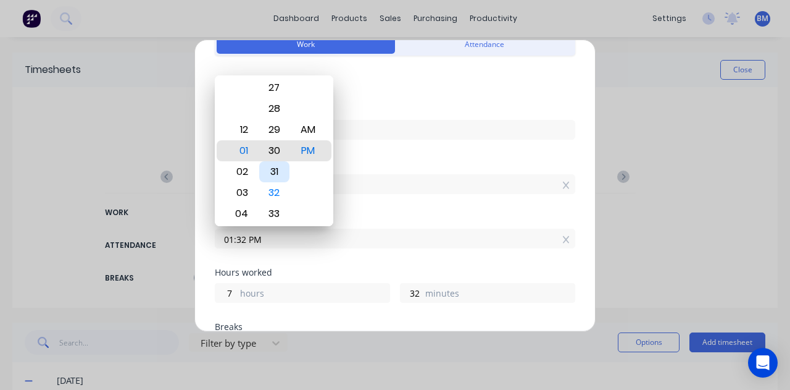
type input "01:30 PM"
type input "30"
click at [276, 146] on div "30" at bounding box center [274, 150] width 30 height 21
click at [381, 177] on input "06:00 AM" at bounding box center [394, 184] width 359 height 19
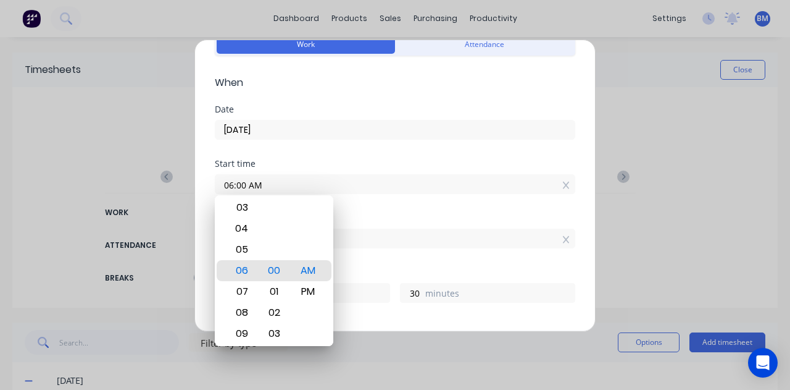
click at [369, 229] on input "01:30 PM" at bounding box center [394, 238] width 359 height 19
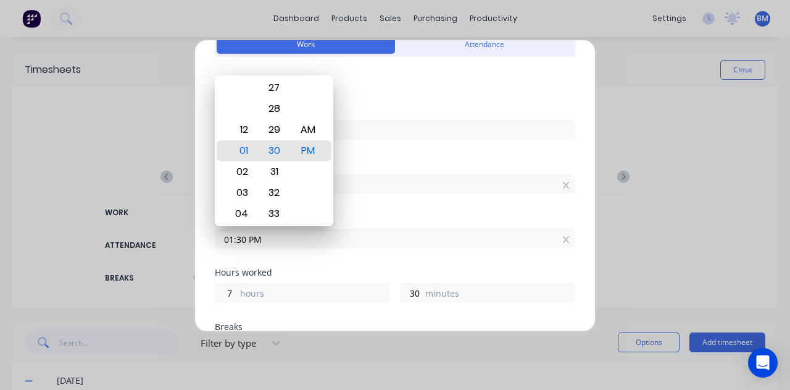
click at [351, 281] on div "7 hours 30 minutes" at bounding box center [395, 291] width 361 height 23
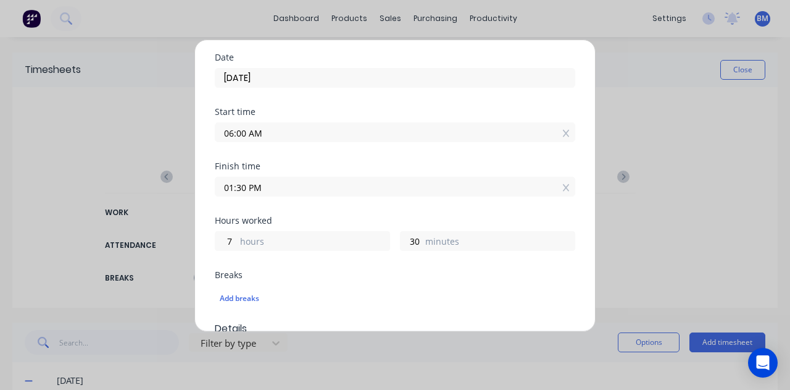
scroll to position [247, 0]
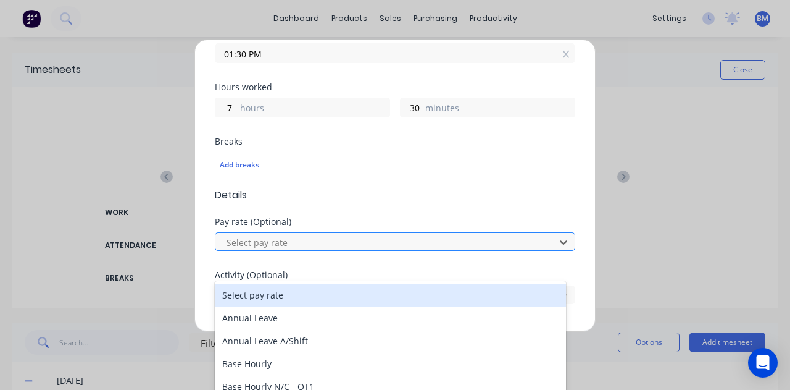
click at [325, 236] on div at bounding box center [387, 242] width 324 height 15
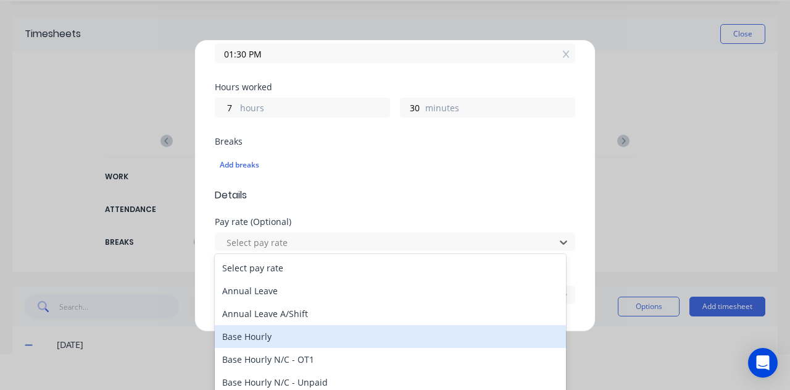
click at [283, 332] on div "Base Hourly" at bounding box center [390, 336] width 351 height 23
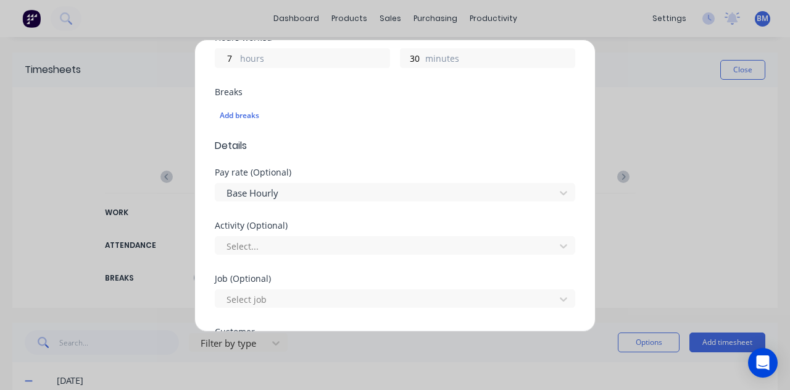
scroll to position [370, 0]
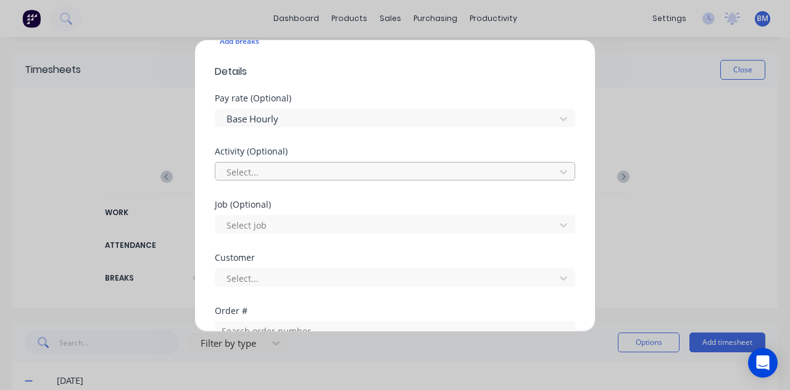
click at [304, 169] on div at bounding box center [387, 171] width 324 height 15
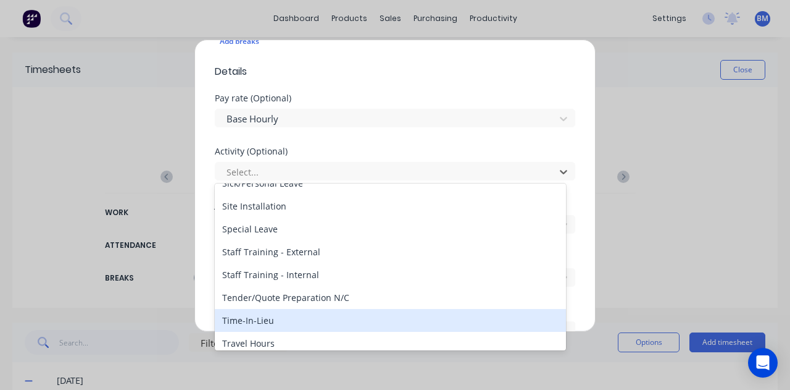
scroll to position [592, 0]
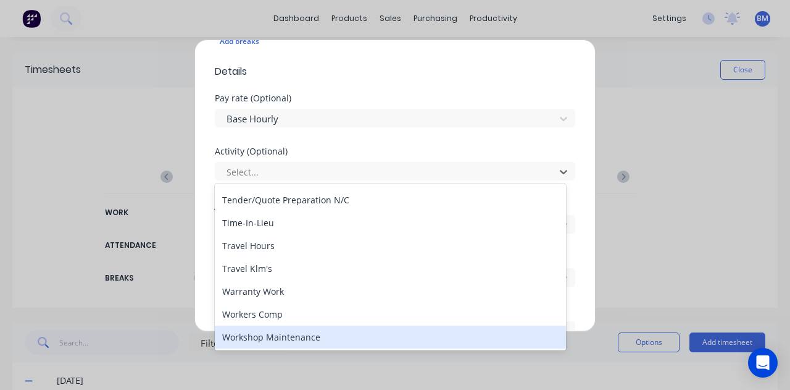
click at [298, 337] on div "Workshop Maintenance" at bounding box center [390, 336] width 351 height 23
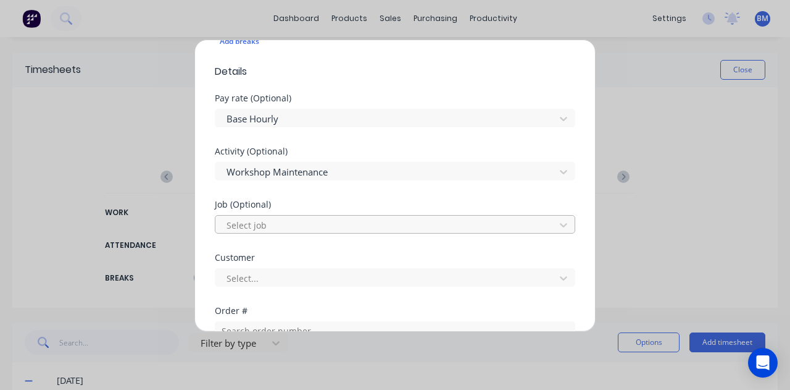
click at [314, 221] on div at bounding box center [387, 224] width 324 height 15
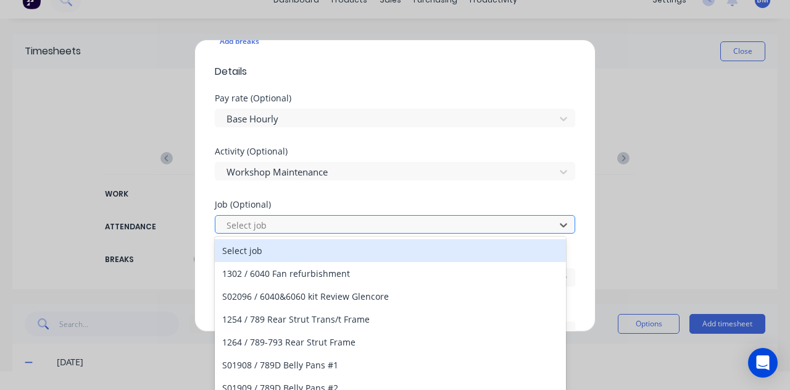
scroll to position [0, 0]
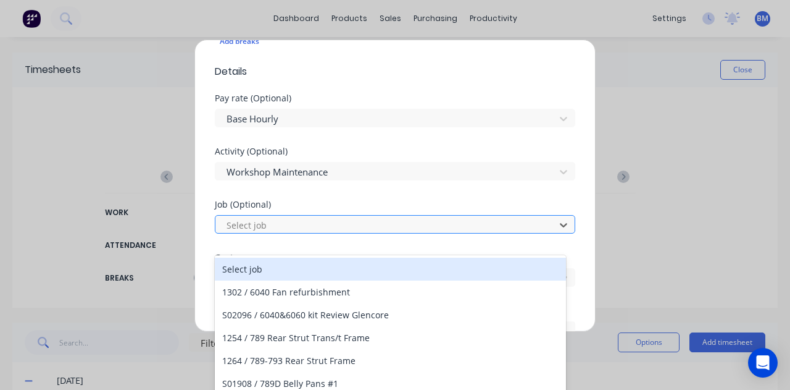
click at [329, 225] on div at bounding box center [387, 224] width 324 height 15
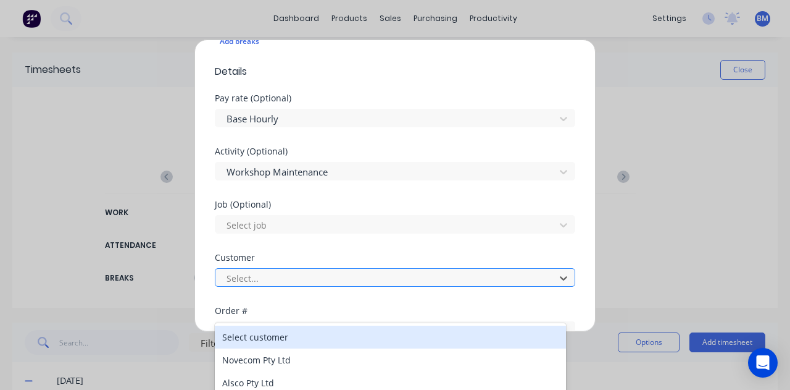
click at [305, 274] on div at bounding box center [387, 277] width 324 height 15
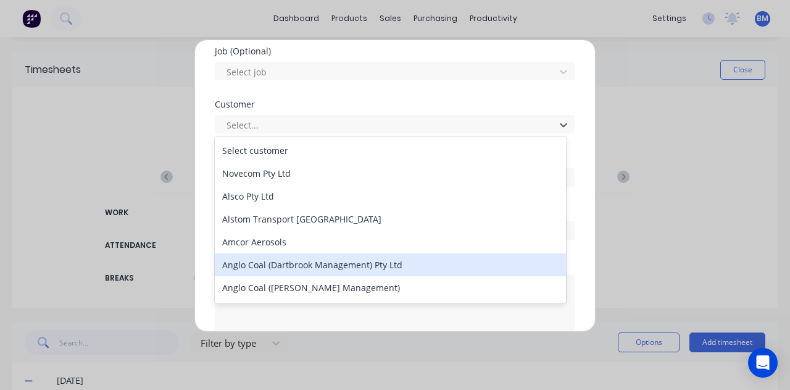
scroll to position [463, 0]
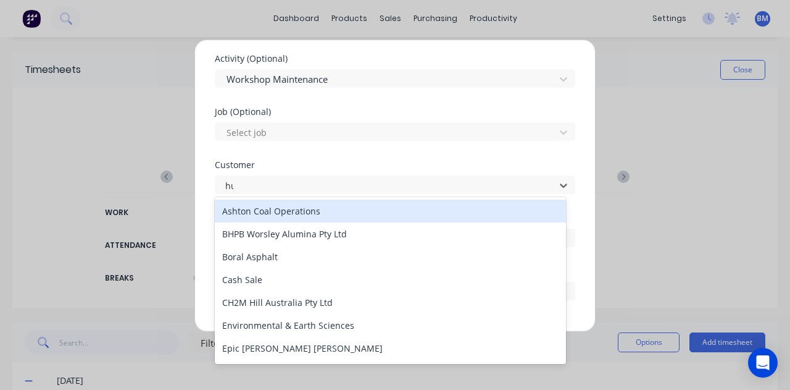
type input "hush"
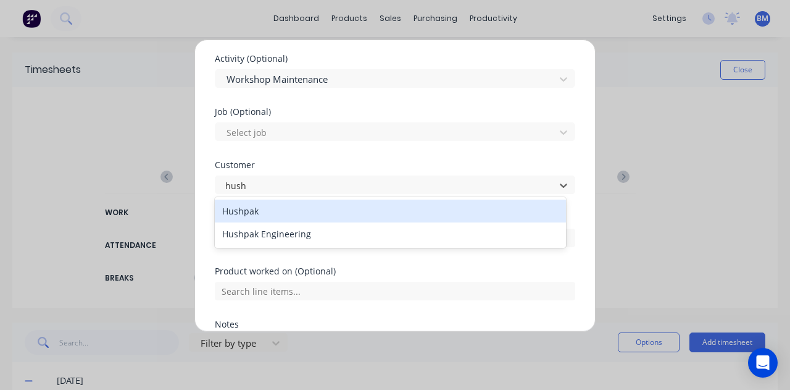
click at [236, 202] on div "Hushpak" at bounding box center [390, 210] width 351 height 23
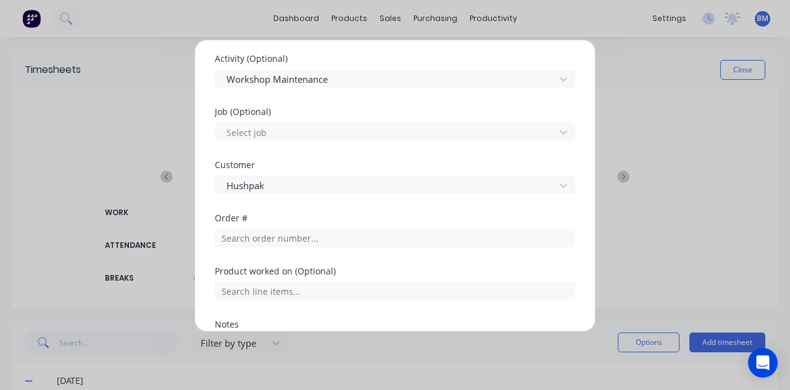
scroll to position [587, 0]
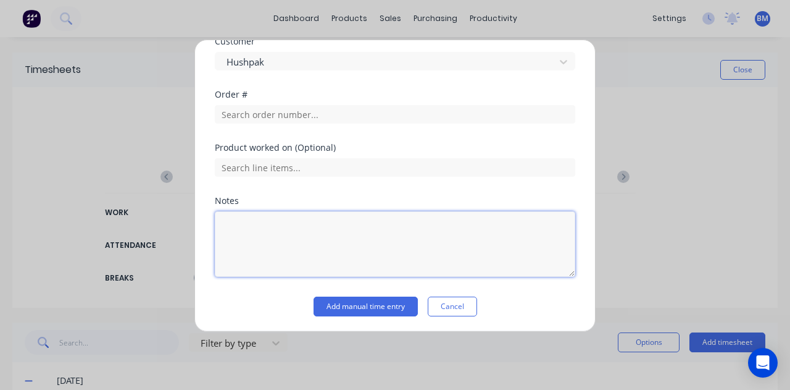
click at [307, 230] on textarea at bounding box center [395, 243] width 361 height 65
type textarea "Went home sick at 1330"
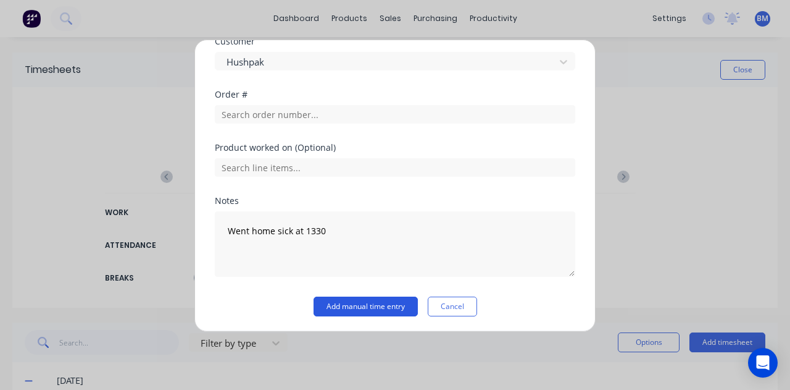
click at [384, 304] on button "Add manual time entry" at bounding box center [366, 306] width 104 height 20
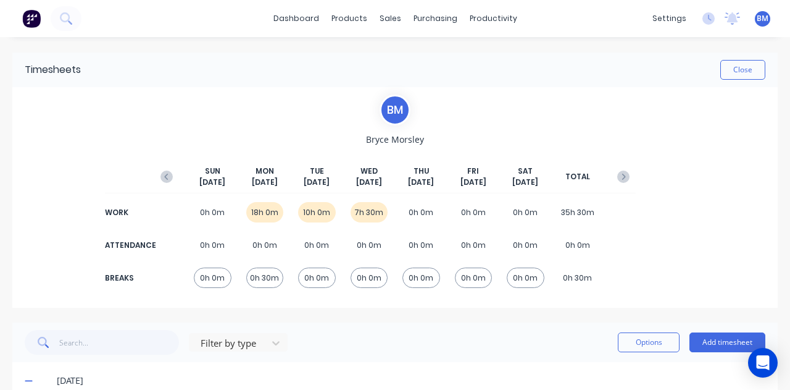
click at [262, 209] on div "18h 0m" at bounding box center [265, 212] width 38 height 20
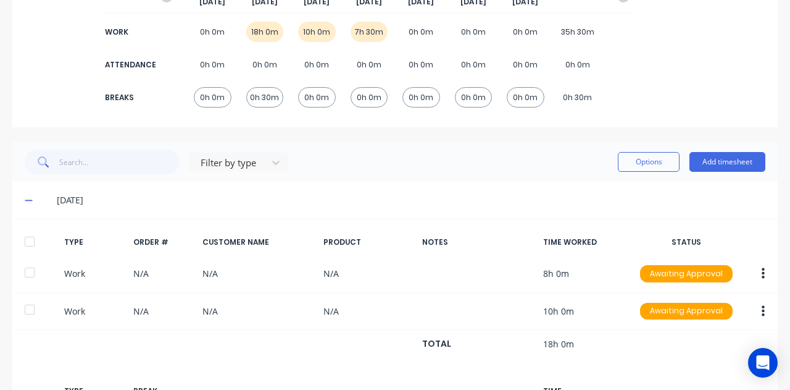
scroll to position [309, 0]
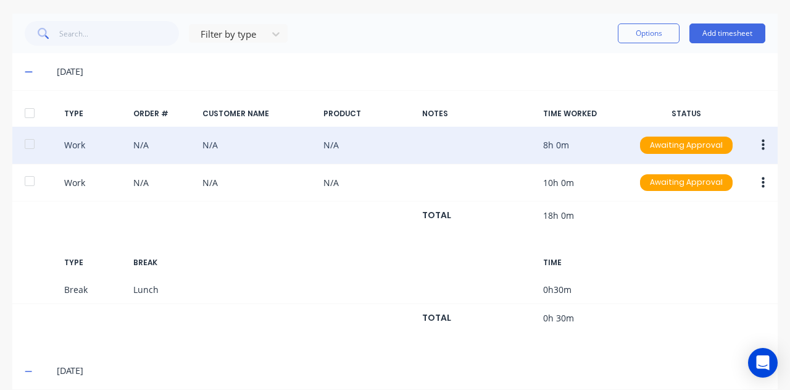
click at [762, 141] on icon "button" at bounding box center [763, 145] width 3 height 14
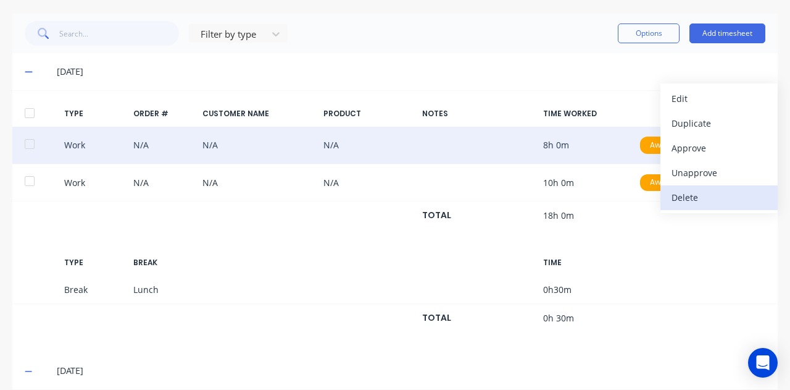
click at [679, 194] on div "Delete" at bounding box center [719, 197] width 95 height 18
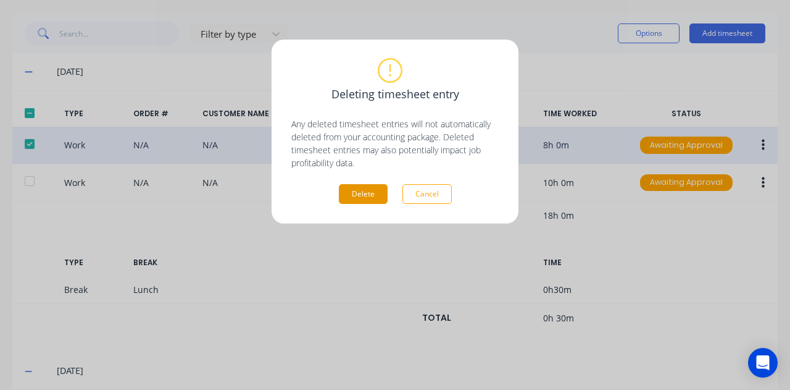
click at [375, 185] on button "Delete" at bounding box center [363, 194] width 49 height 20
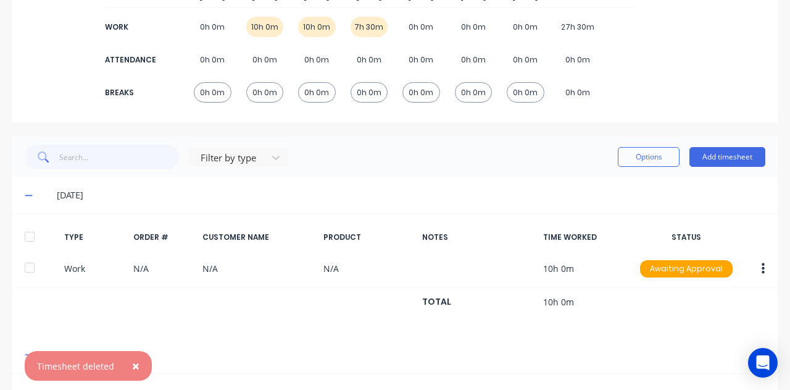
scroll to position [90, 0]
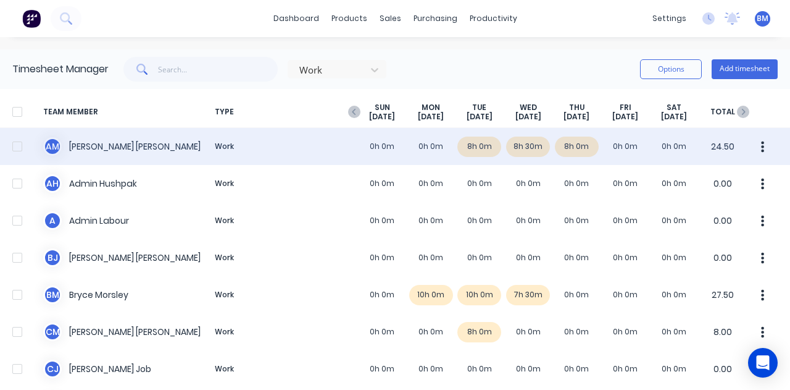
click at [472, 145] on div "A M [PERSON_NAME] Work 0h 0m 0h 0m 8h 0m 8h 30m 8h 0m 0h 0m 0h 0m 24.50" at bounding box center [395, 146] width 790 height 37
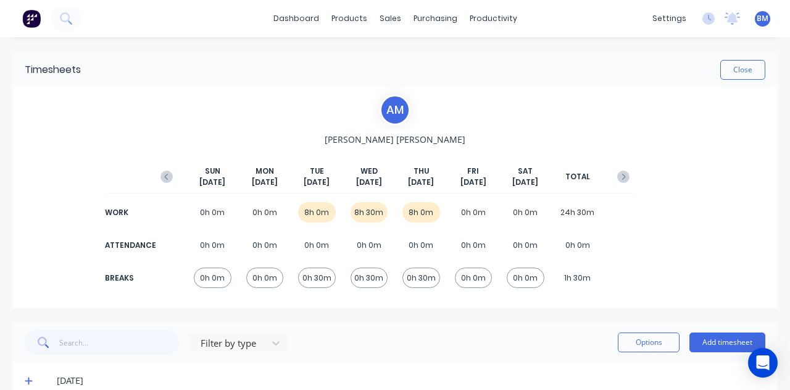
click at [314, 205] on div "8h 0m" at bounding box center [317, 212] width 38 height 20
click at [313, 211] on div "8h 0m" at bounding box center [317, 212] width 38 height 20
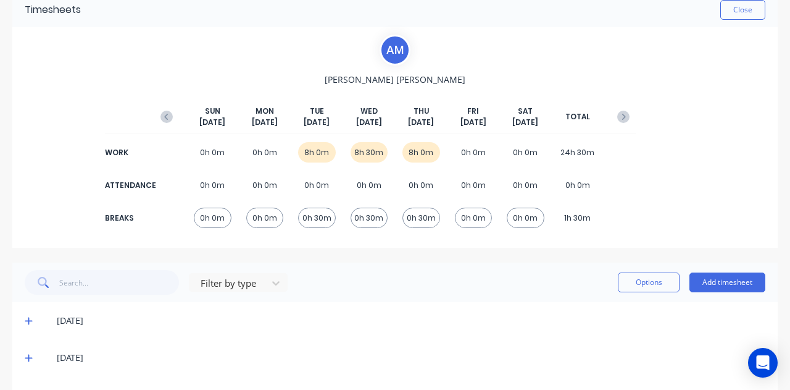
scroll to position [98, 0]
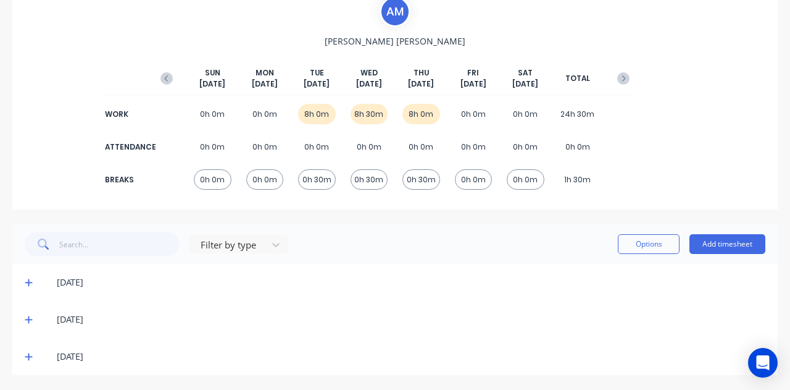
click at [26, 282] on icon at bounding box center [28, 282] width 7 height 7
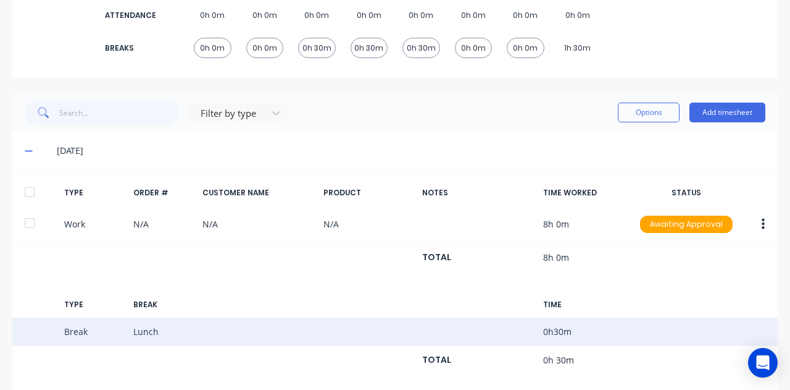
scroll to position [283, 0]
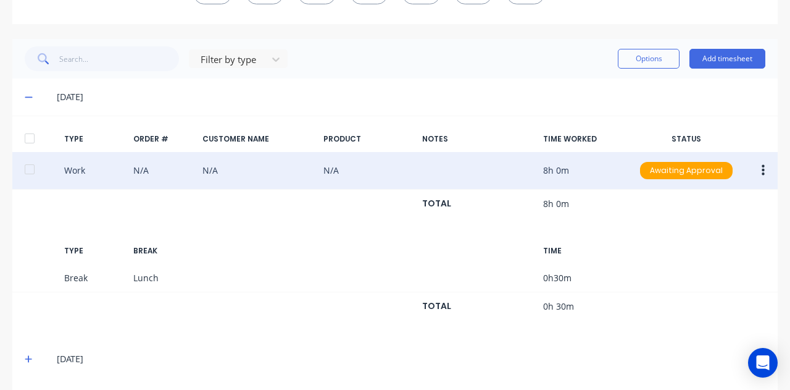
click at [750, 166] on button "button" at bounding box center [763, 170] width 29 height 22
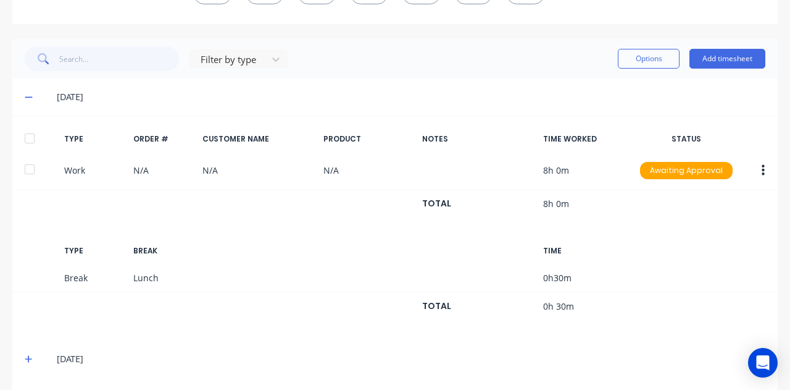
click at [404, 118] on div "TYPE ORDER # CUSTOMER NAME PRODUCT NOTES TIME WORKED STATUS Work N/A N/A N/A 8h…" at bounding box center [395, 227] width 766 height 225
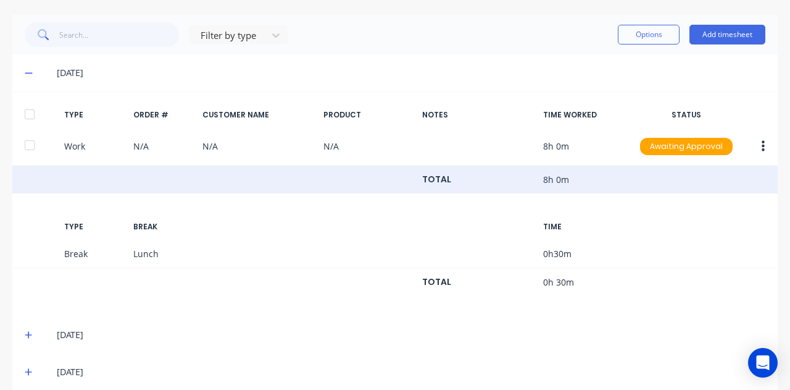
scroll to position [321, 0]
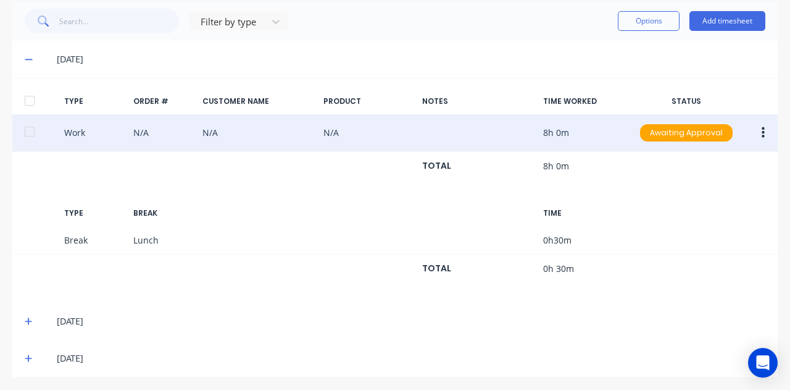
click at [752, 132] on button "button" at bounding box center [763, 133] width 29 height 22
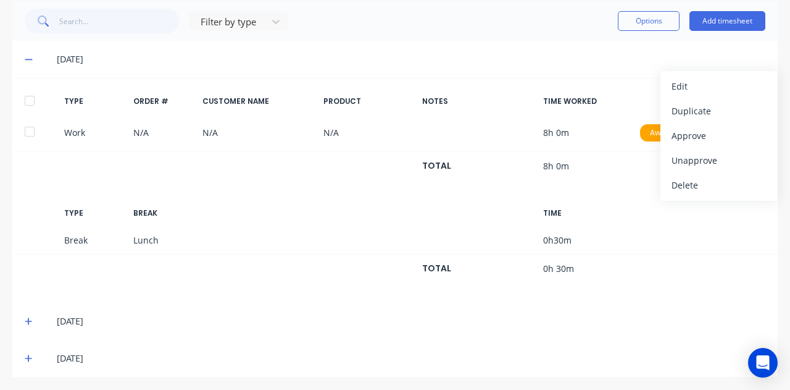
click at [212, 64] on div "[DATE]" at bounding box center [411, 59] width 709 height 14
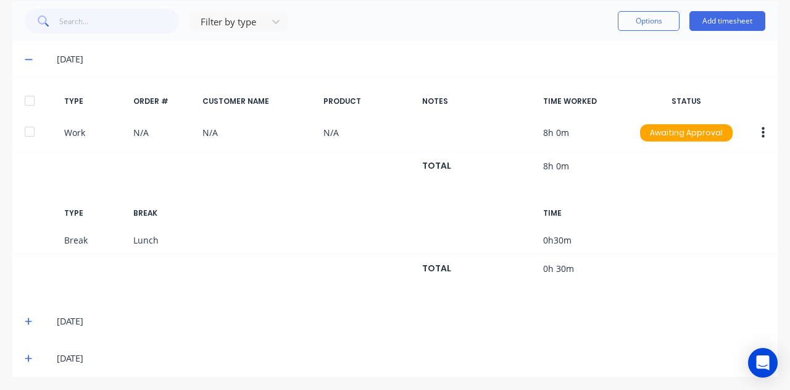
click at [74, 326] on div "[DATE]" at bounding box center [395, 321] width 766 height 37
click at [28, 327] on div "[DATE]" at bounding box center [395, 321] width 766 height 37
click at [25, 321] on icon at bounding box center [29, 321] width 8 height 9
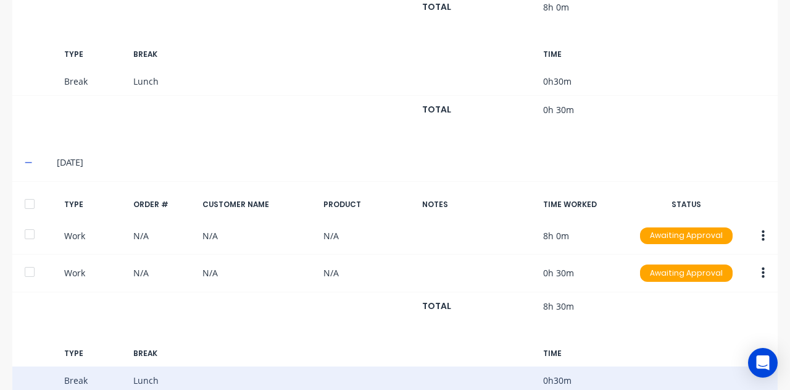
scroll to position [568, 0]
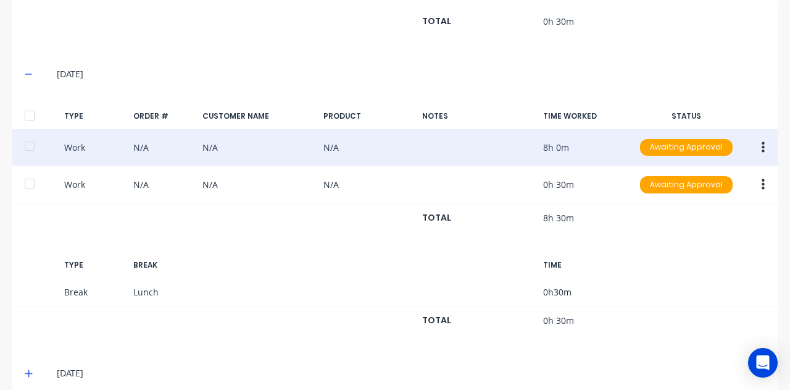
click at [762, 143] on icon "button" at bounding box center [763, 148] width 3 height 14
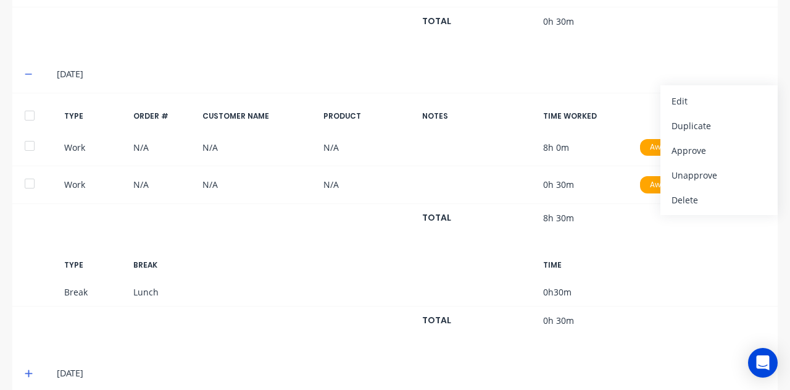
click at [433, 72] on div "[DATE]" at bounding box center [411, 74] width 709 height 14
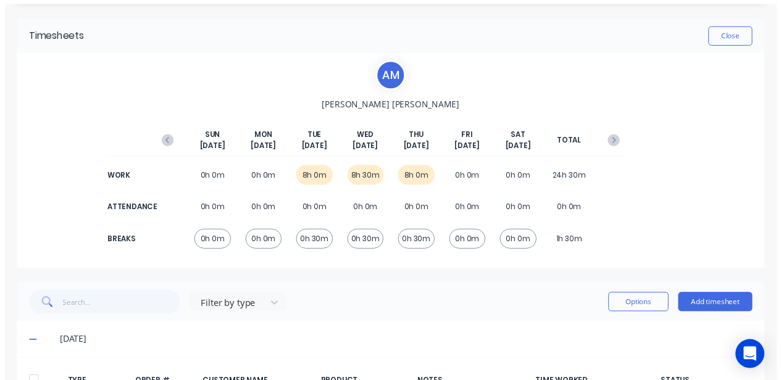
scroll to position [0, 0]
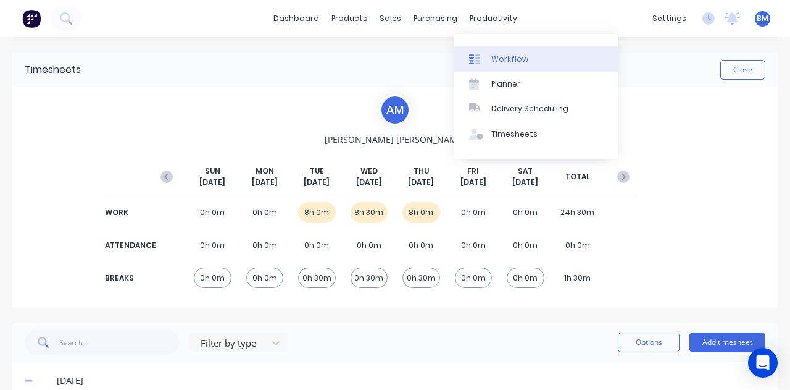
click at [512, 64] on div "Workflow" at bounding box center [509, 59] width 37 height 11
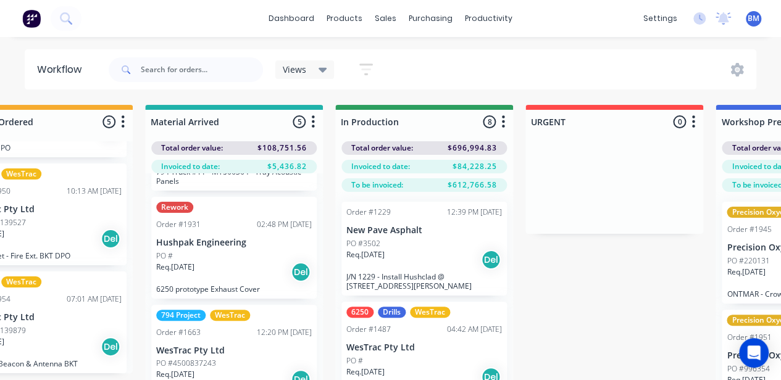
scroll to position [123, 0]
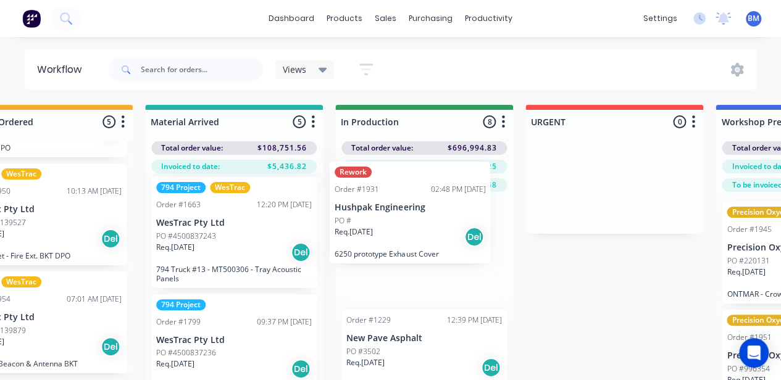
drag, startPoint x: 230, startPoint y: 262, endPoint x: 414, endPoint y: 250, distance: 184.4
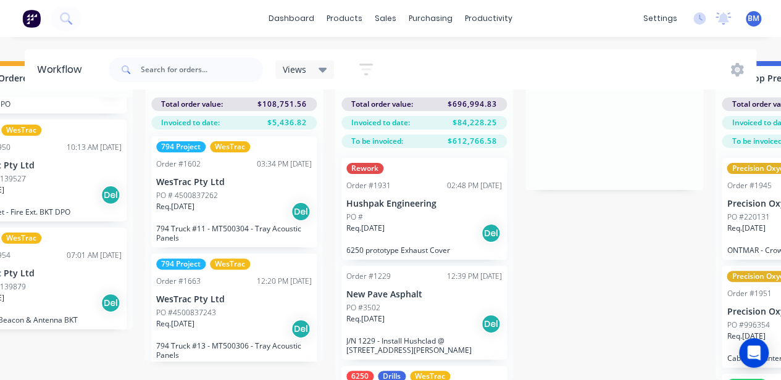
scroll to position [0, 0]
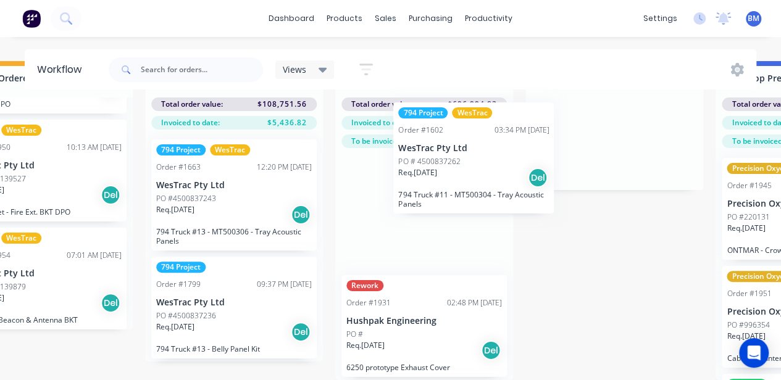
drag, startPoint x: 217, startPoint y: 218, endPoint x: 458, endPoint y: 193, distance: 242.7
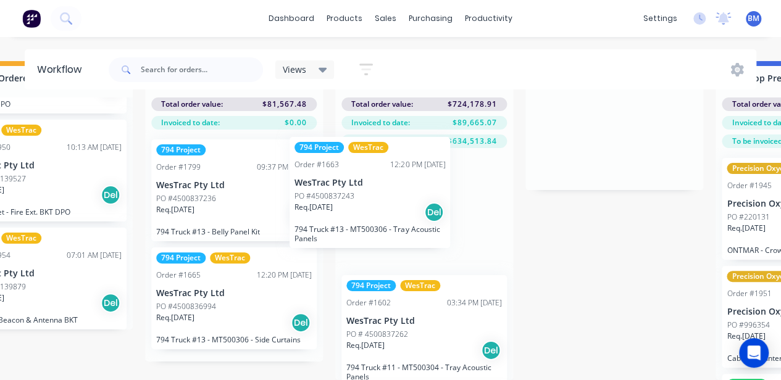
drag, startPoint x: 216, startPoint y: 199, endPoint x: 416, endPoint y: 208, distance: 200.2
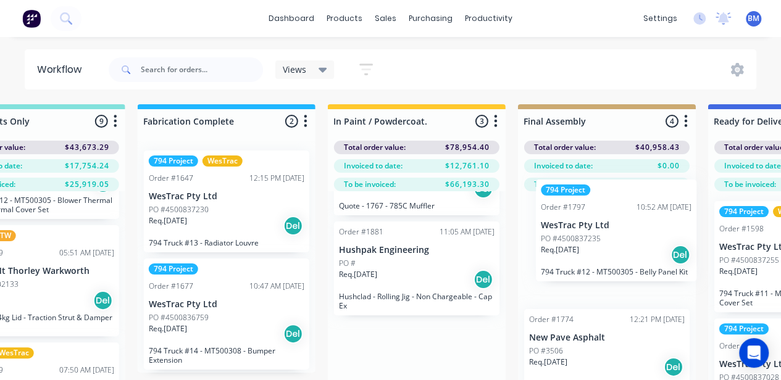
scroll to position [1, 1612]
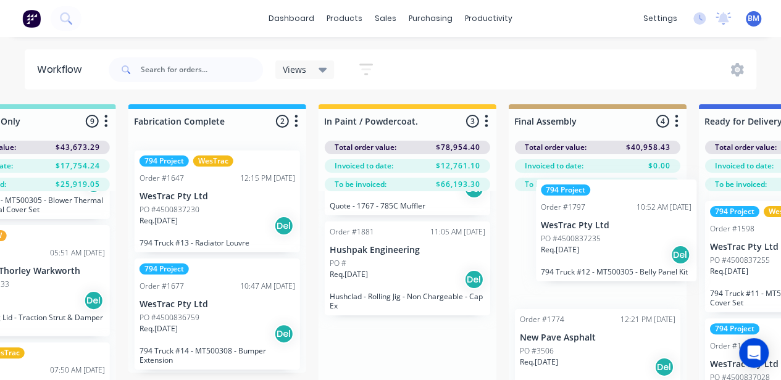
drag, startPoint x: 471, startPoint y: 298, endPoint x: 587, endPoint y: 272, distance: 118.9
click at [604, 258] on div "Submitted 91 Status colour #273444 hex #273444 Save Cancel Summaries Total orde…" at bounding box center [395, 263] width 4029 height 319
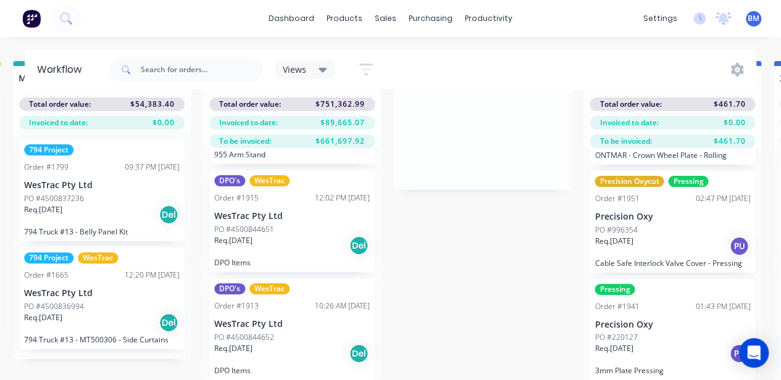
scroll to position [53, 582]
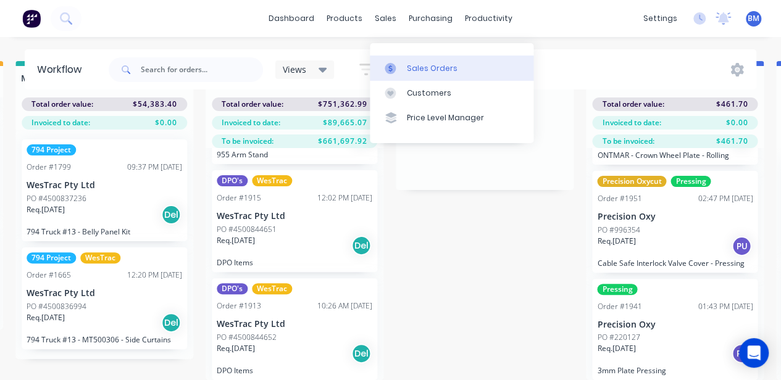
click at [389, 65] on icon at bounding box center [390, 68] width 4 height 7
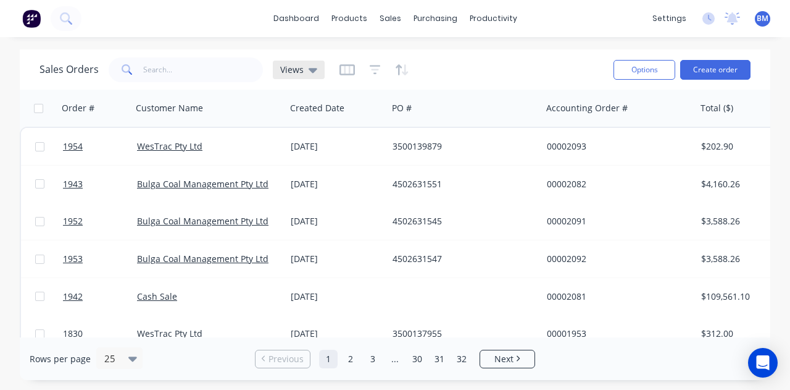
click at [297, 68] on span "Views" at bounding box center [291, 69] width 23 height 13
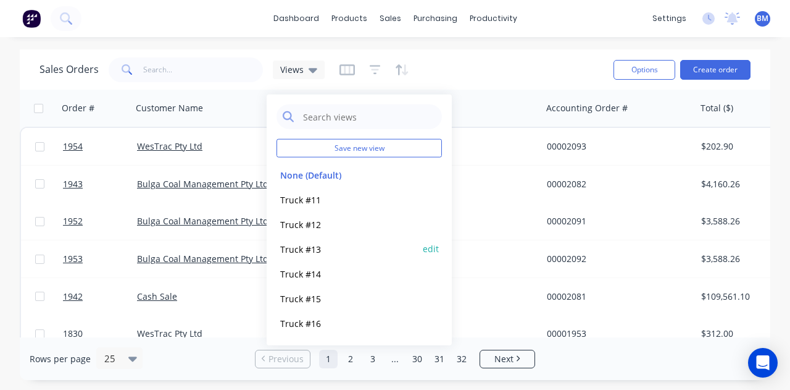
click at [305, 249] on button "Truck #13" at bounding box center [347, 248] width 141 height 14
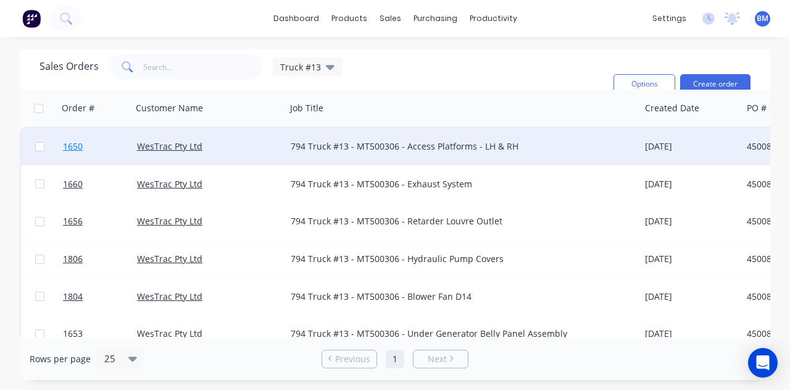
click at [66, 144] on span "1650" at bounding box center [73, 146] width 20 height 12
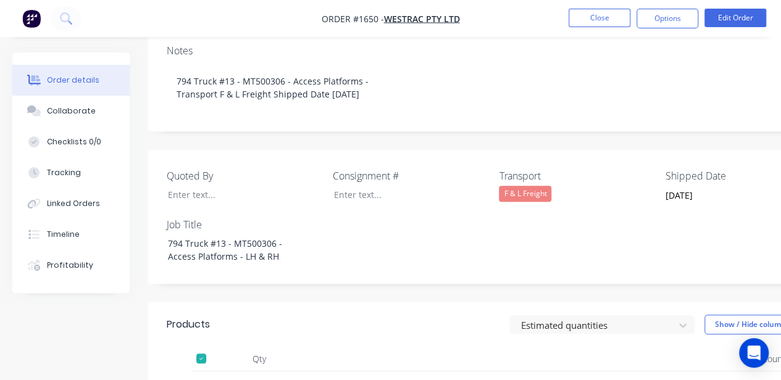
scroll to position [370, 0]
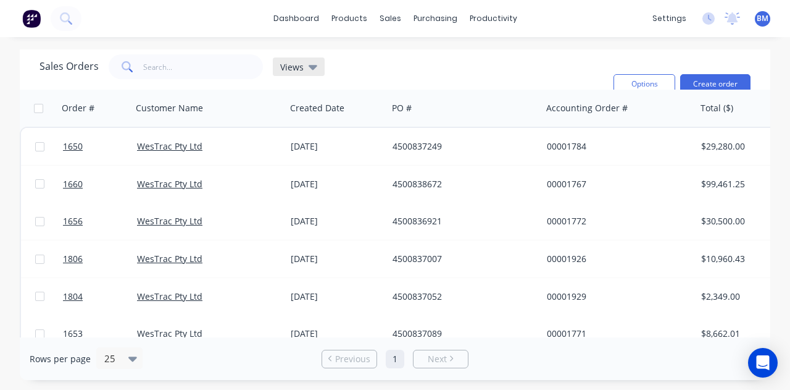
click at [309, 71] on icon at bounding box center [313, 67] width 9 height 14
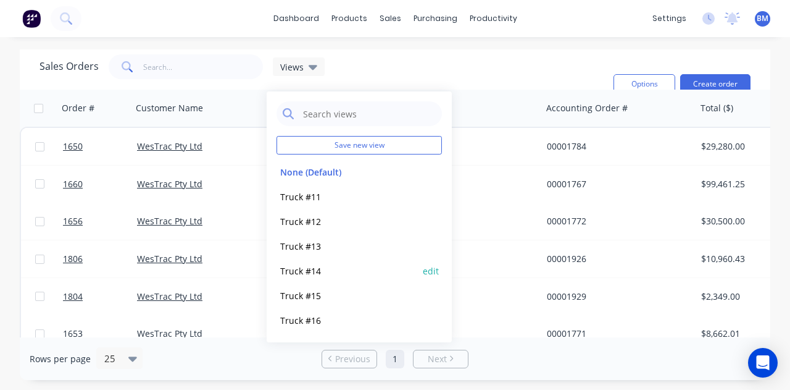
click at [316, 265] on button "Truck #14" at bounding box center [347, 271] width 141 height 14
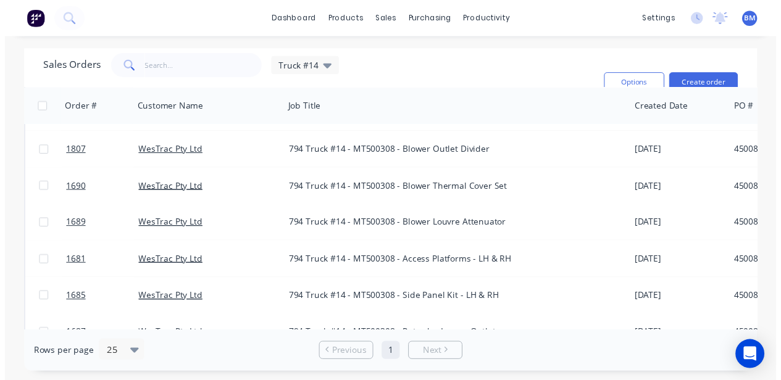
scroll to position [617, 0]
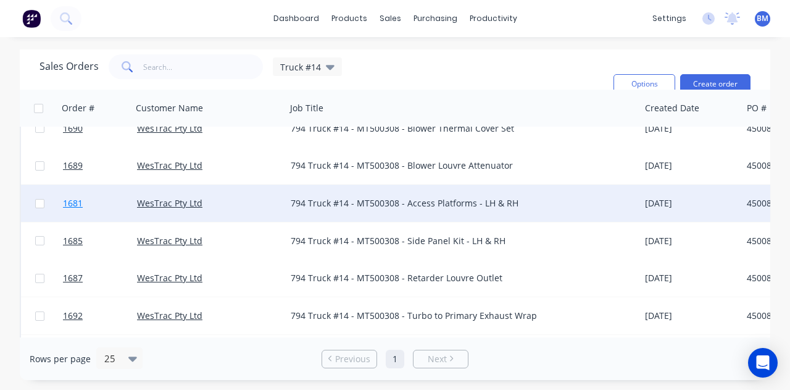
click at [74, 205] on span "1681" at bounding box center [73, 203] width 20 height 12
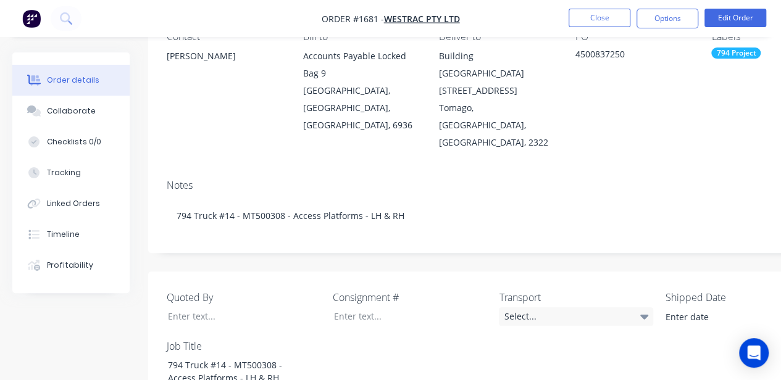
scroll to position [309, 0]
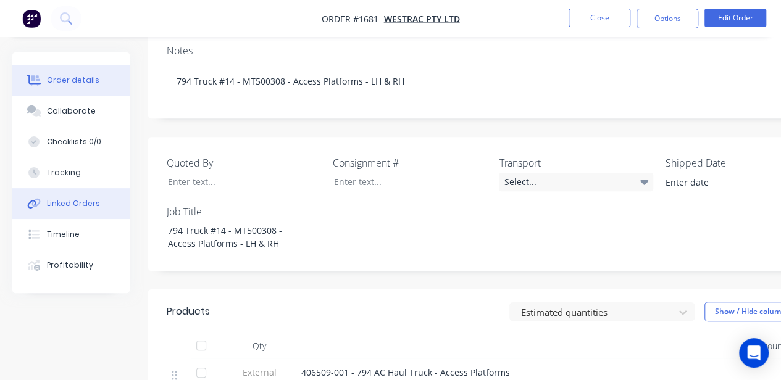
click at [65, 201] on div "Linked Orders" at bounding box center [73, 203] width 53 height 11
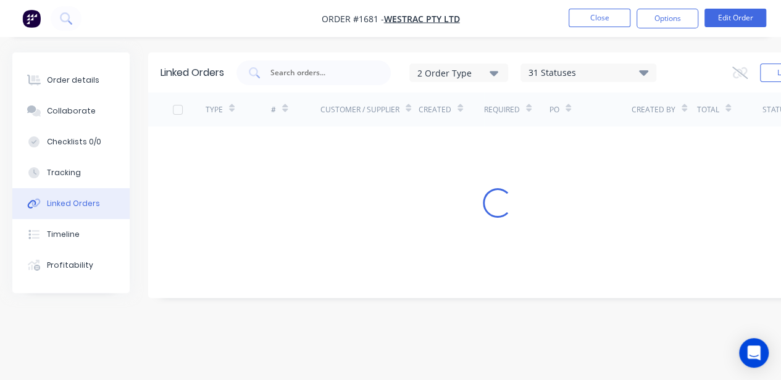
scroll to position [9, 0]
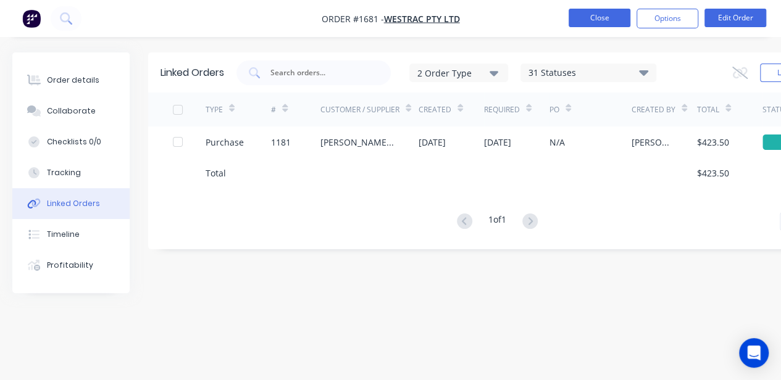
click at [603, 20] on button "Close" at bounding box center [600, 18] width 62 height 19
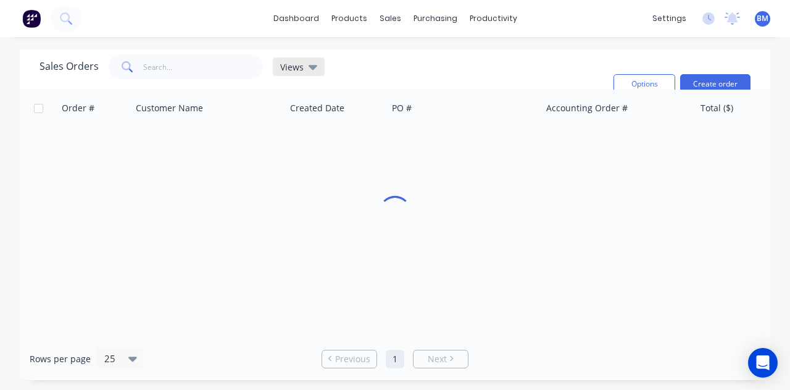
click at [296, 65] on span "Views" at bounding box center [291, 67] width 23 height 13
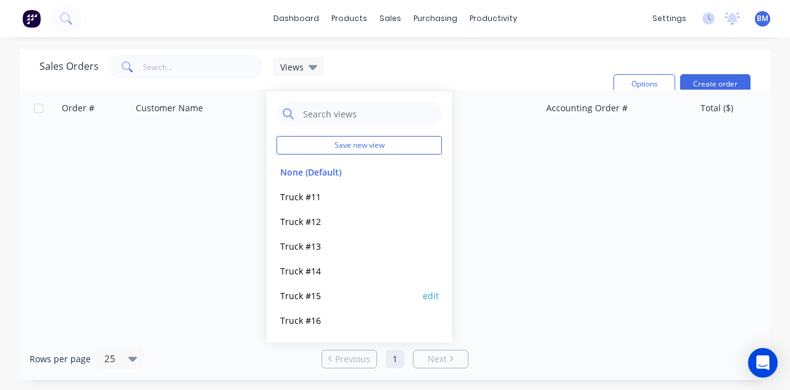
click at [301, 297] on button "Truck #15" at bounding box center [347, 295] width 141 height 14
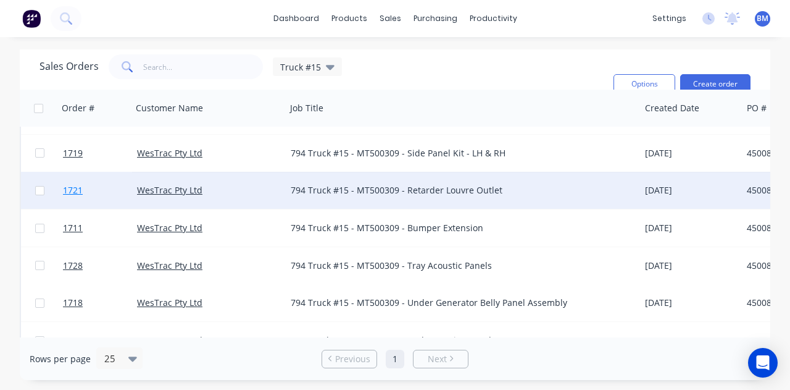
scroll to position [617, 0]
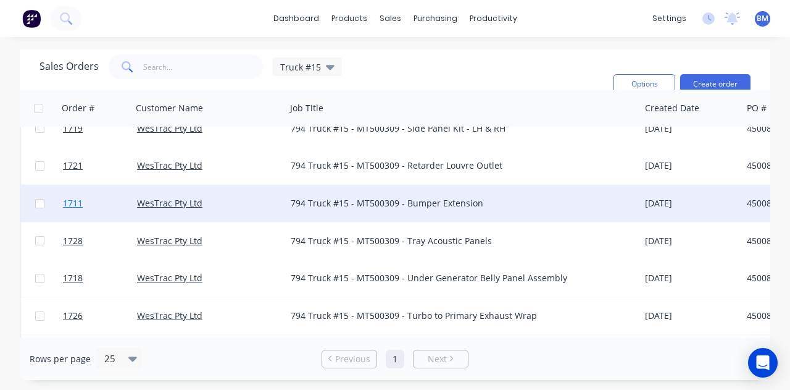
click at [83, 203] on link "1711" at bounding box center [100, 203] width 74 height 37
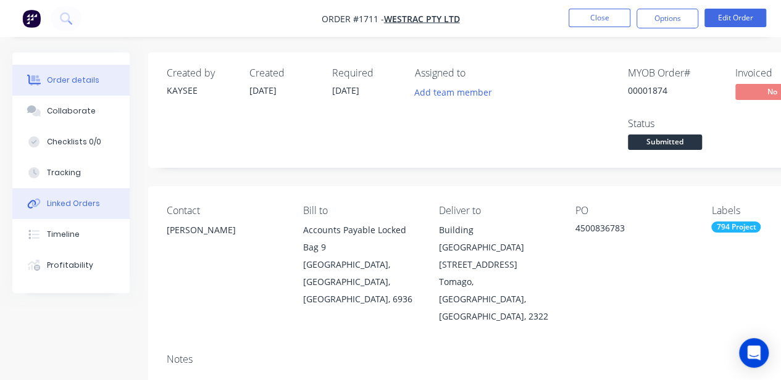
click at [75, 201] on div "Linked Orders" at bounding box center [73, 203] width 53 height 11
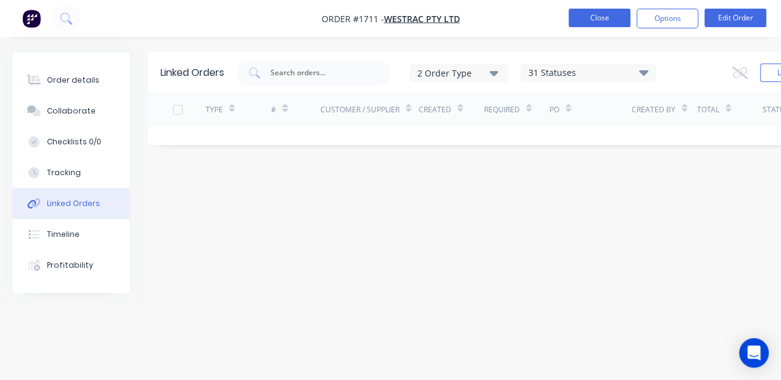
click at [579, 11] on button "Close" at bounding box center [600, 18] width 62 height 19
